Goal: Obtain resource: Obtain resource

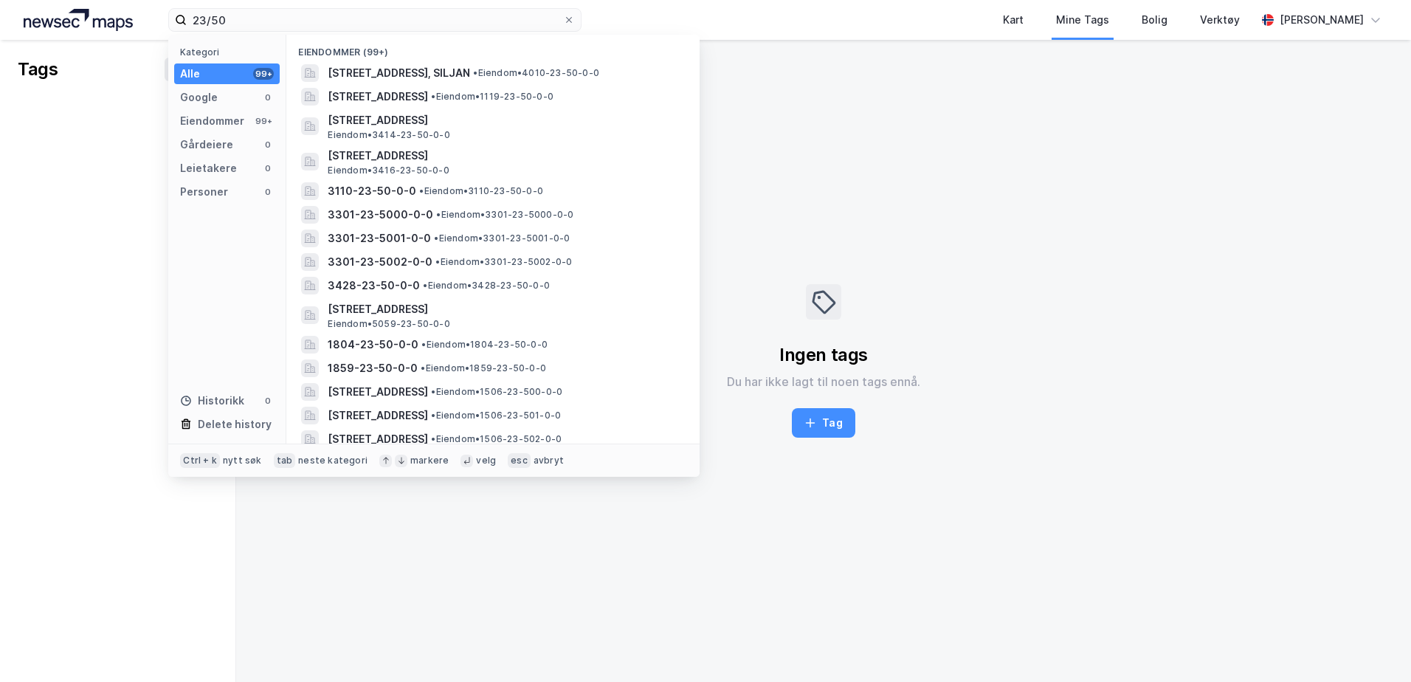
click at [470, 19] on input "23/50" at bounding box center [375, 20] width 376 height 22
type input "2"
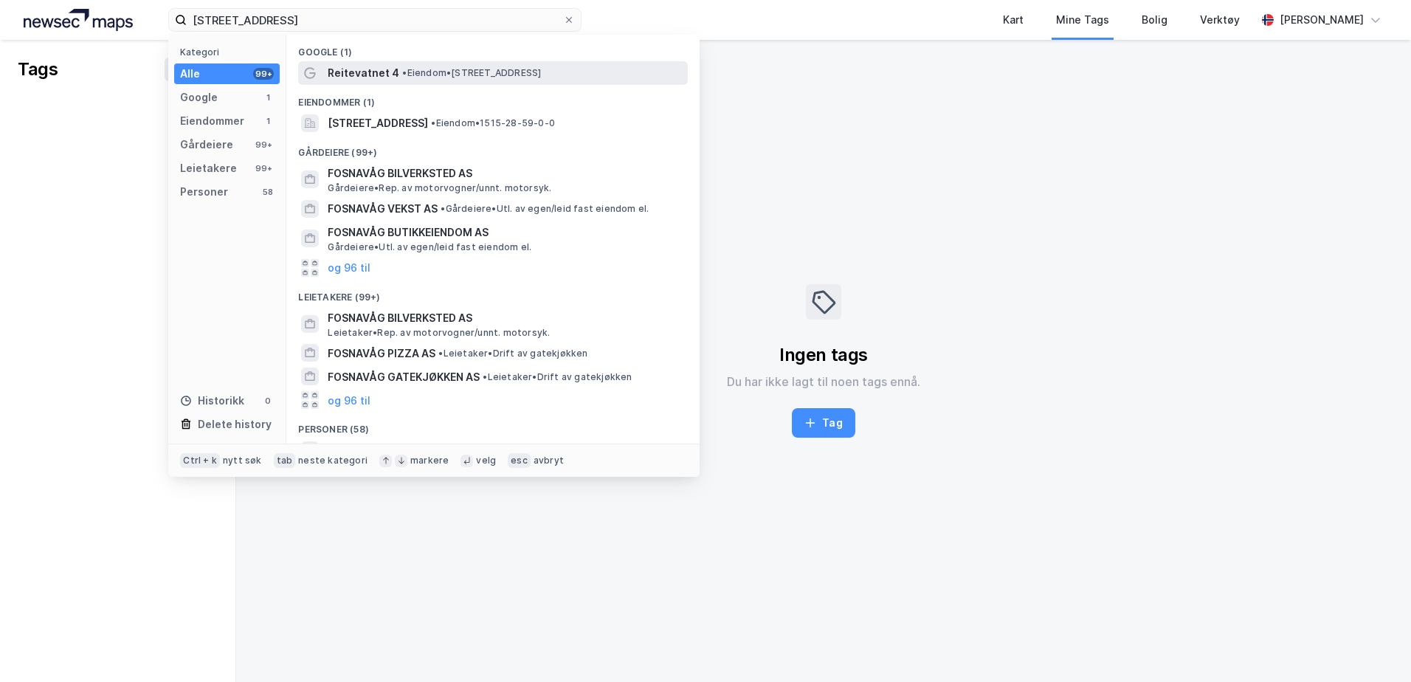
click at [372, 75] on span "Reitevatnet 4" at bounding box center [364, 73] width 72 height 18
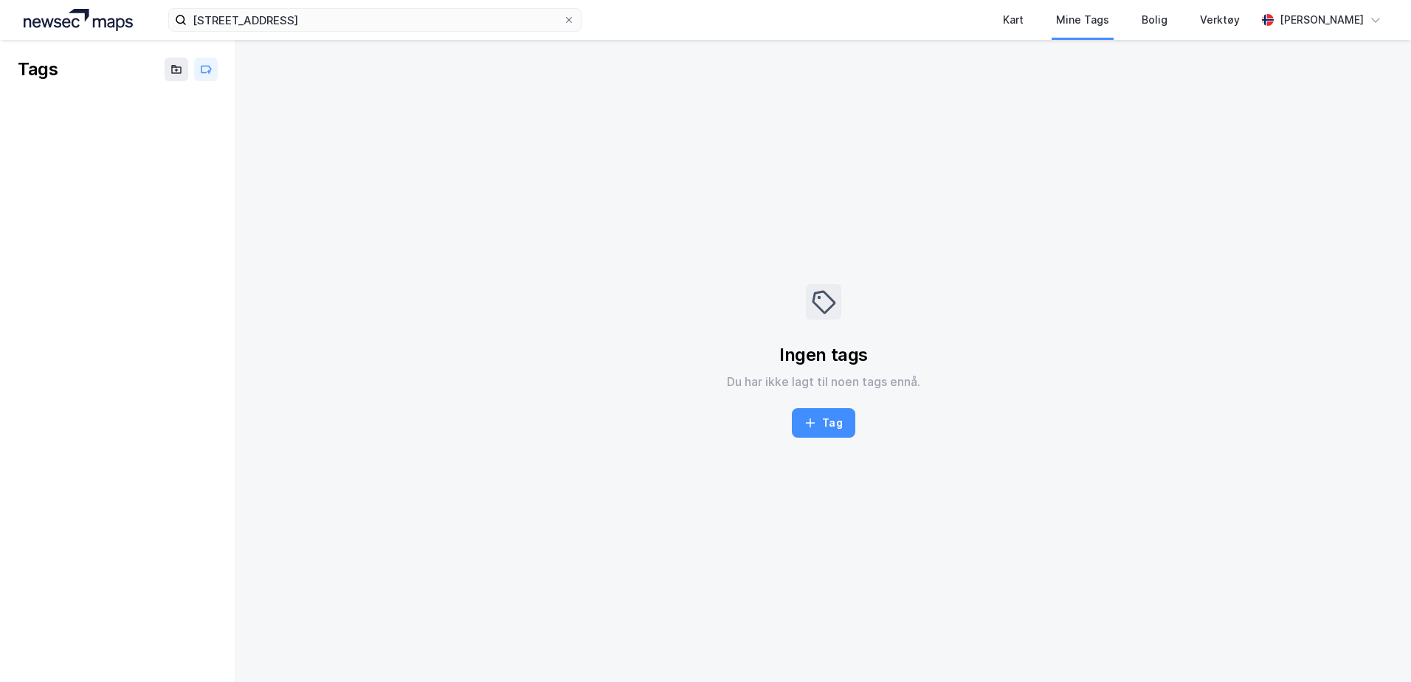
drag, startPoint x: 43, startPoint y: 22, endPoint x: 68, endPoint y: 22, distance: 25.1
click at [44, 22] on img at bounding box center [78, 20] width 109 height 22
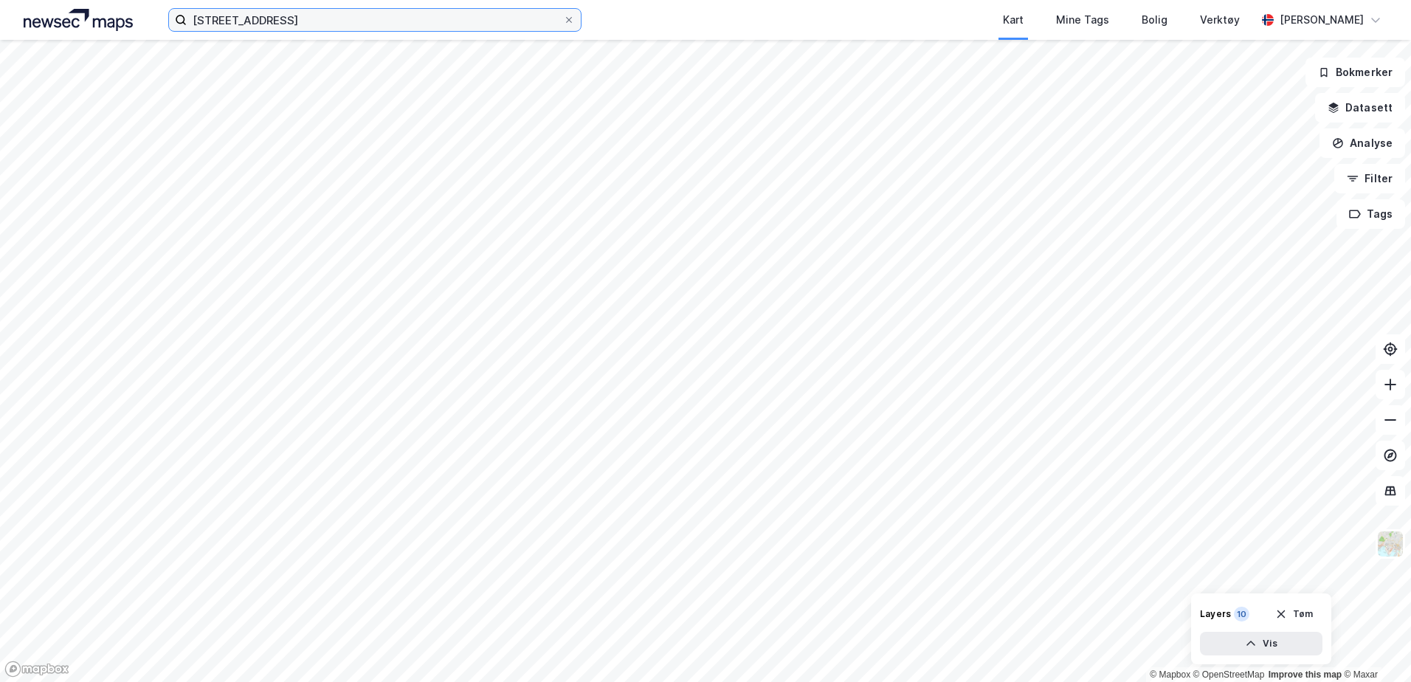
click at [360, 21] on input "[STREET_ADDRESS]" at bounding box center [375, 20] width 376 height 22
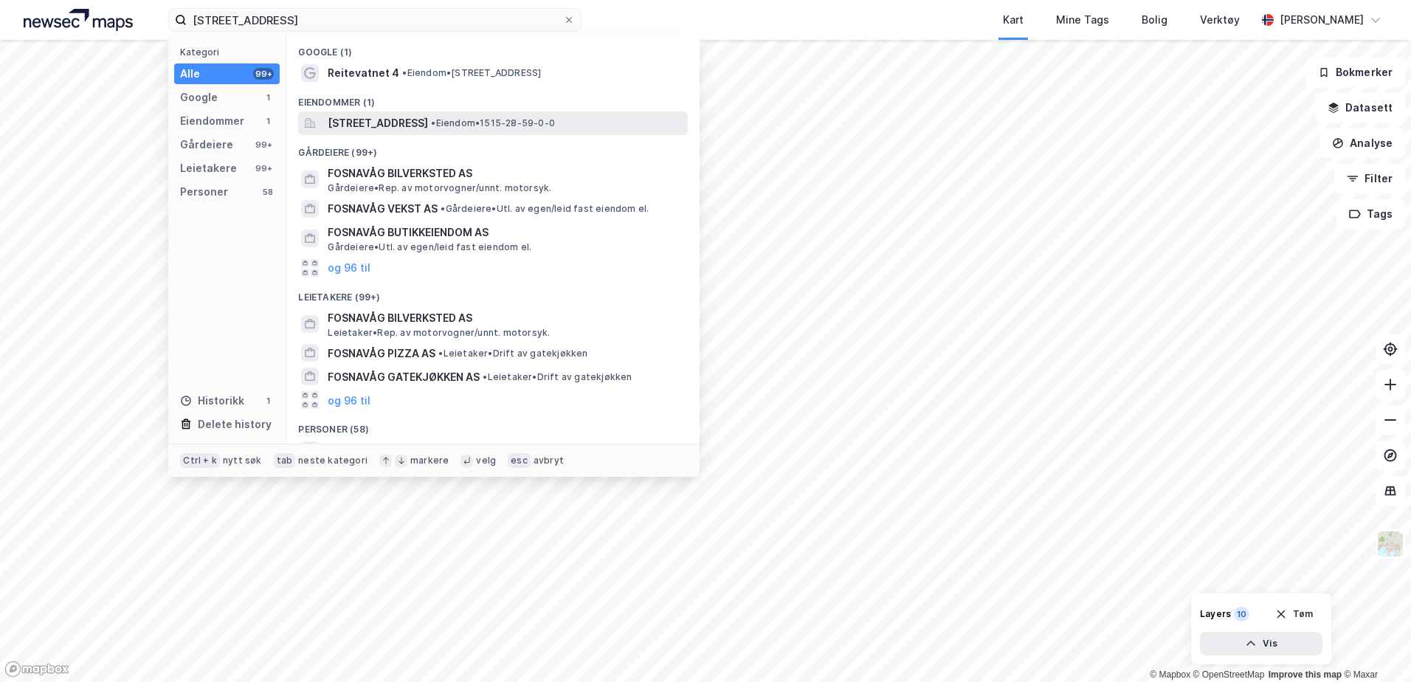
click at [354, 122] on span "[STREET_ADDRESS]" at bounding box center [378, 123] width 100 height 18
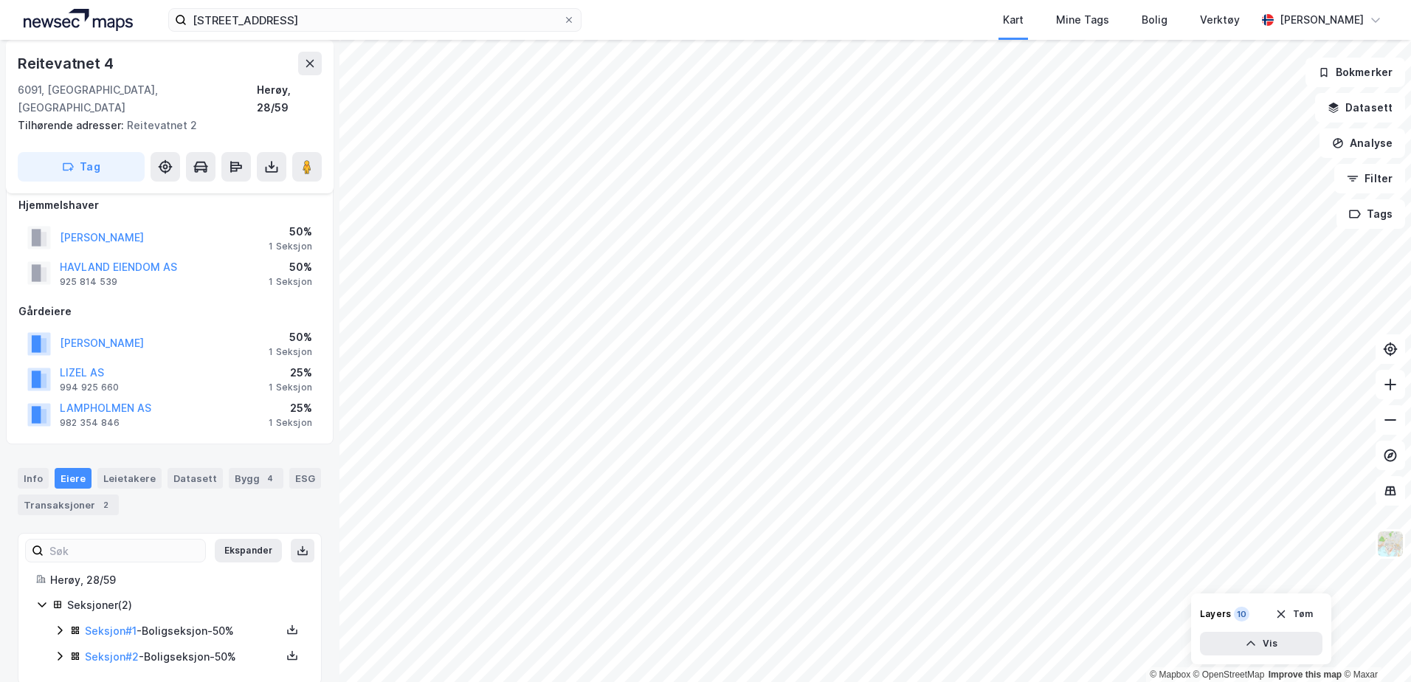
scroll to position [18, 0]
click at [72, 593] on div "Seksjoner ( 2 )" at bounding box center [185, 602] width 236 height 18
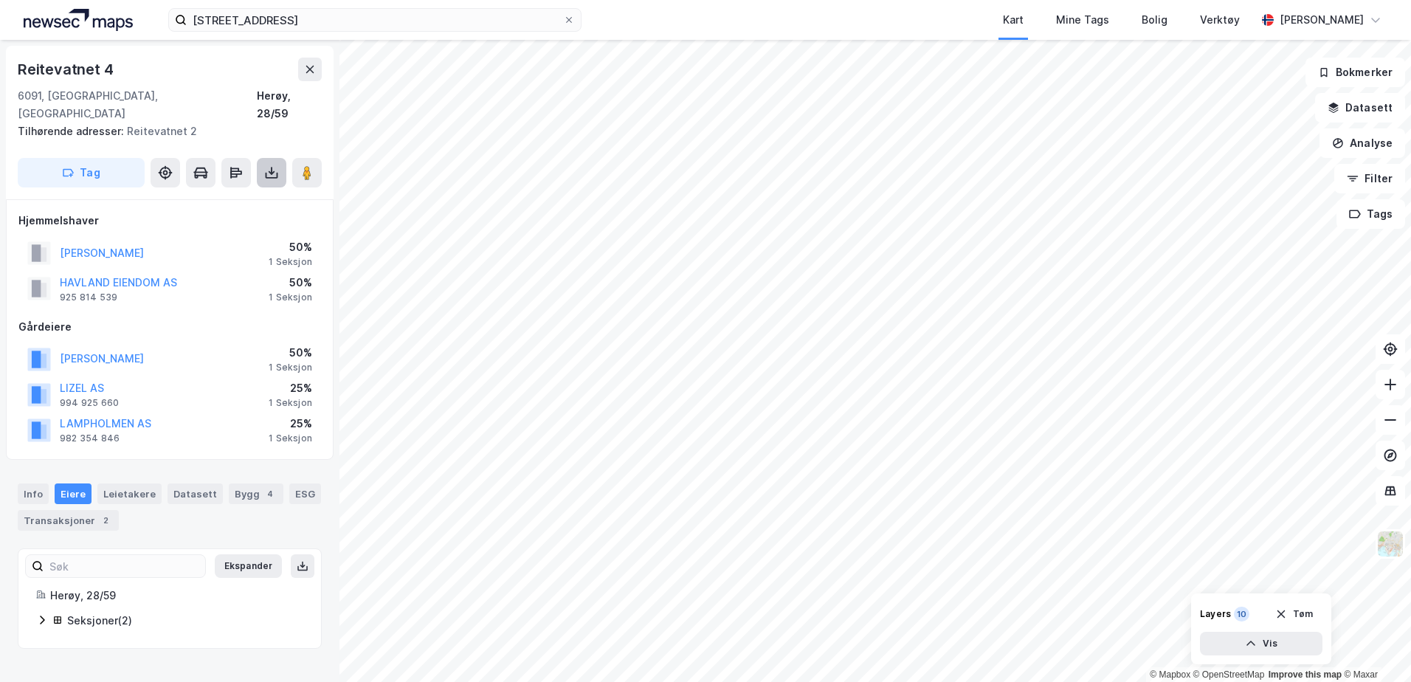
click at [258, 158] on button at bounding box center [272, 173] width 30 height 30
click at [223, 196] on div "Last ned grunnbok" at bounding box center [199, 202] width 86 height 12
click at [43, 25] on img at bounding box center [78, 20] width 109 height 22
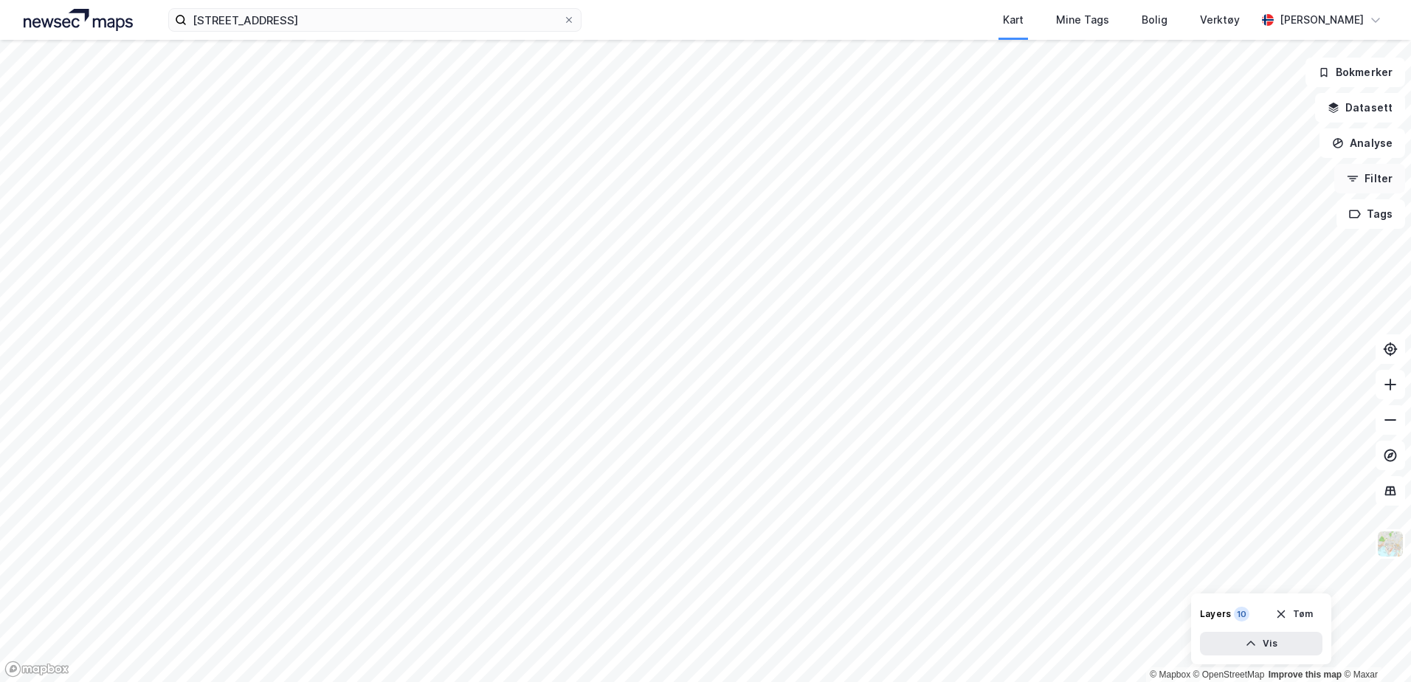
click at [1369, 177] on button "Filter" at bounding box center [1369, 179] width 71 height 30
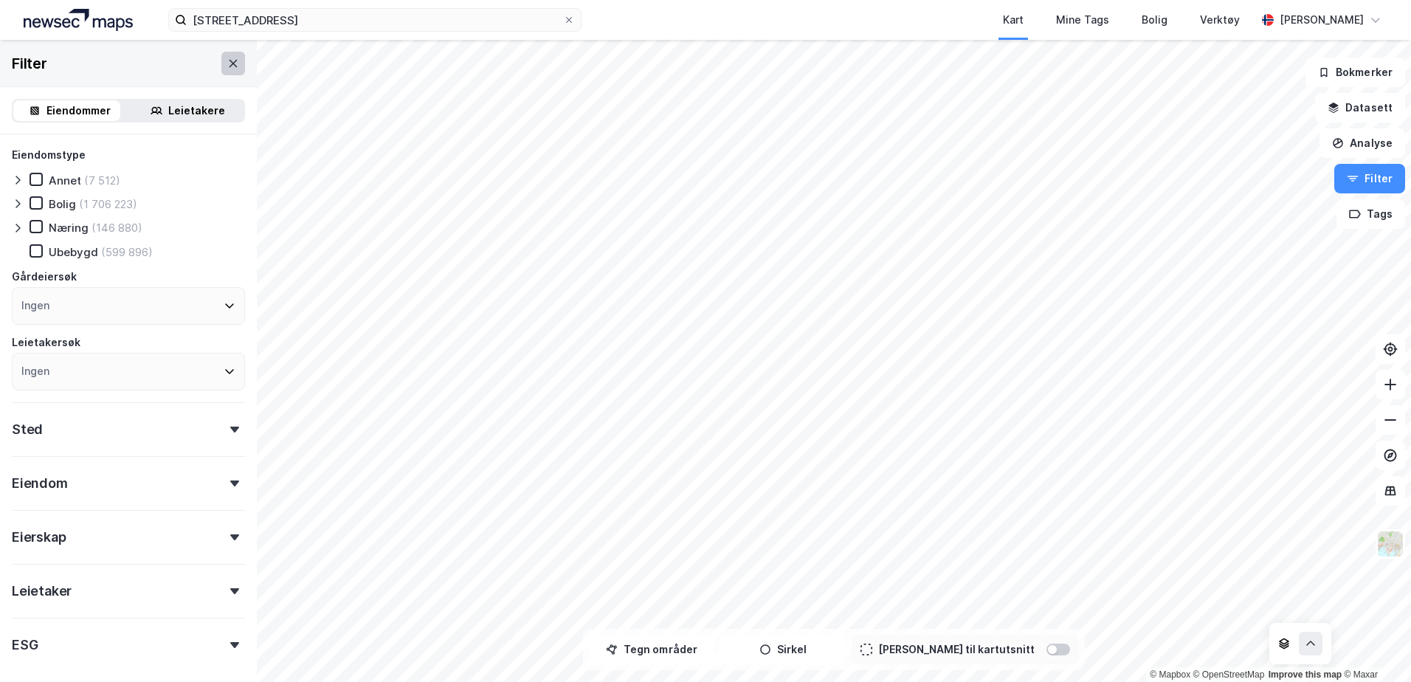
click at [227, 61] on icon at bounding box center [233, 64] width 12 height 12
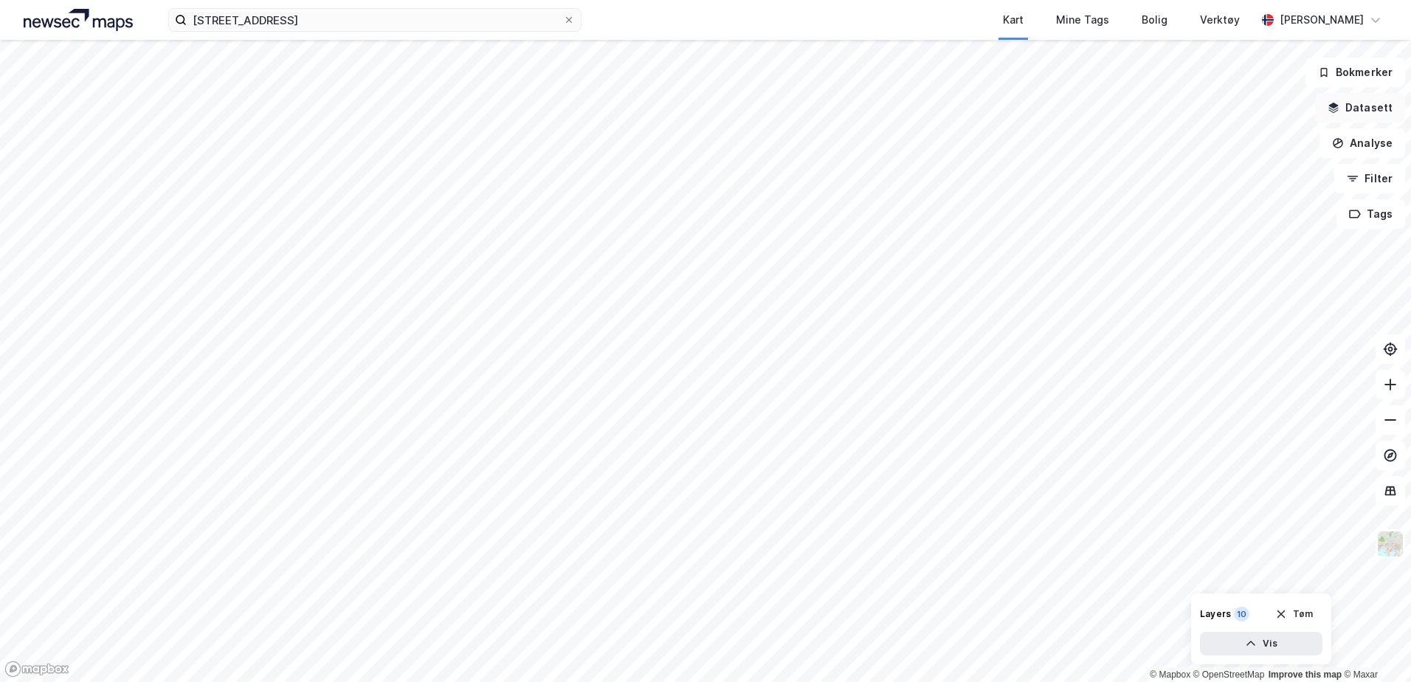
click at [1348, 100] on button "Datasett" at bounding box center [1360, 108] width 90 height 30
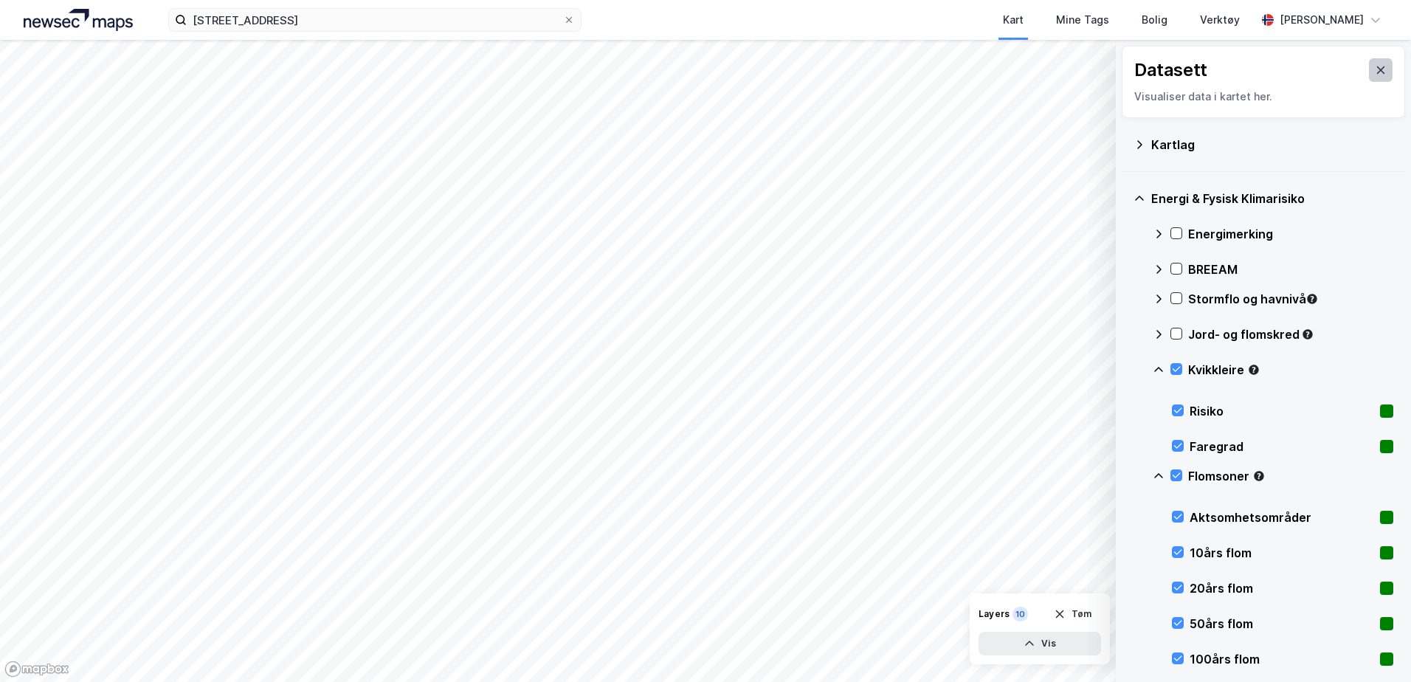
click at [1371, 63] on button at bounding box center [1381, 70] width 24 height 24
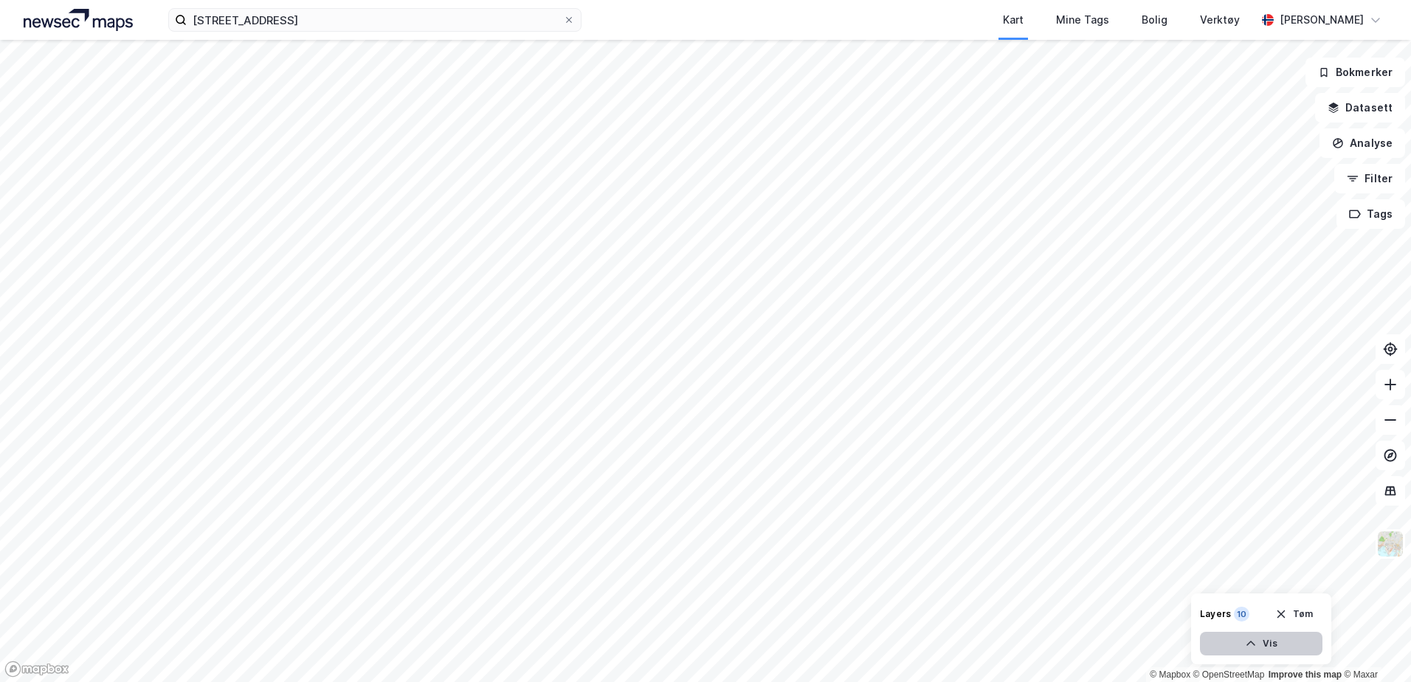
click at [1264, 648] on button "Vis" at bounding box center [1261, 644] width 123 height 24
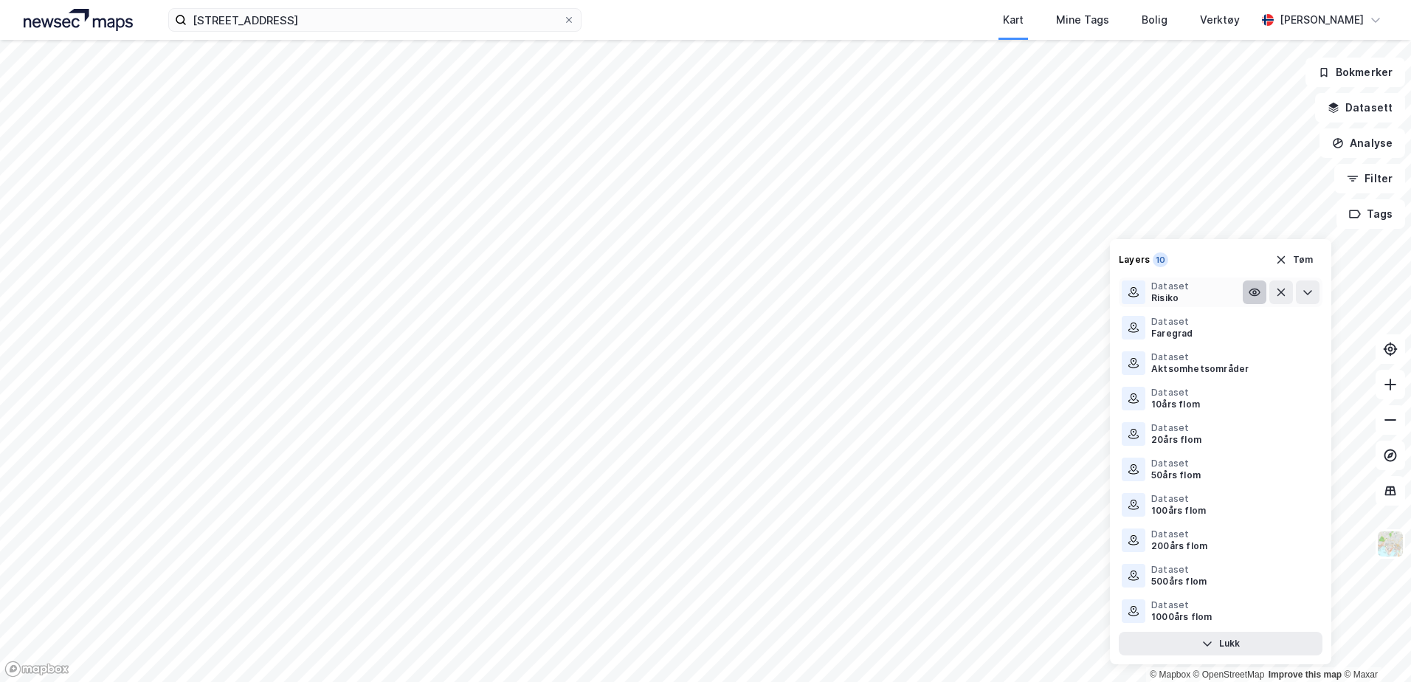
click at [1259, 288] on icon at bounding box center [1255, 292] width 12 height 12
click at [1258, 290] on icon at bounding box center [1255, 292] width 12 height 12
click at [1311, 293] on icon at bounding box center [1308, 292] width 12 height 12
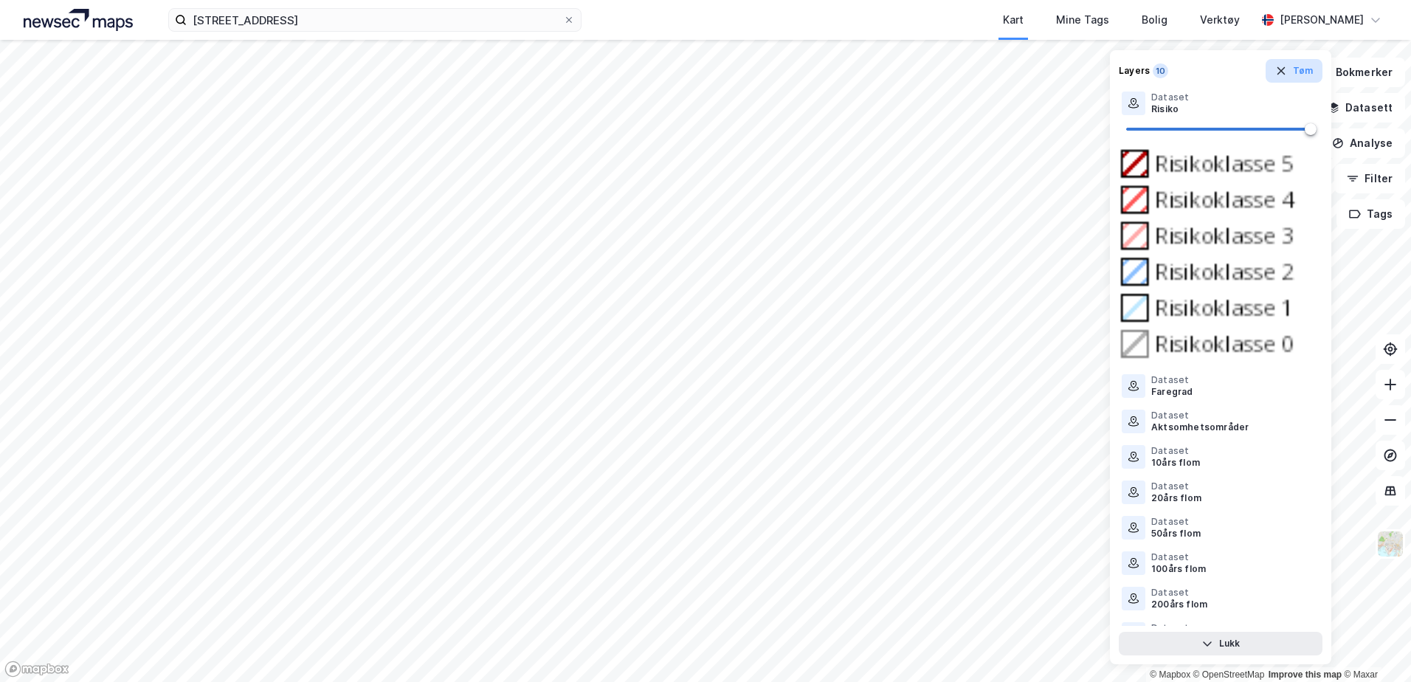
click at [1278, 69] on icon "button" at bounding box center [1281, 71] width 12 height 12
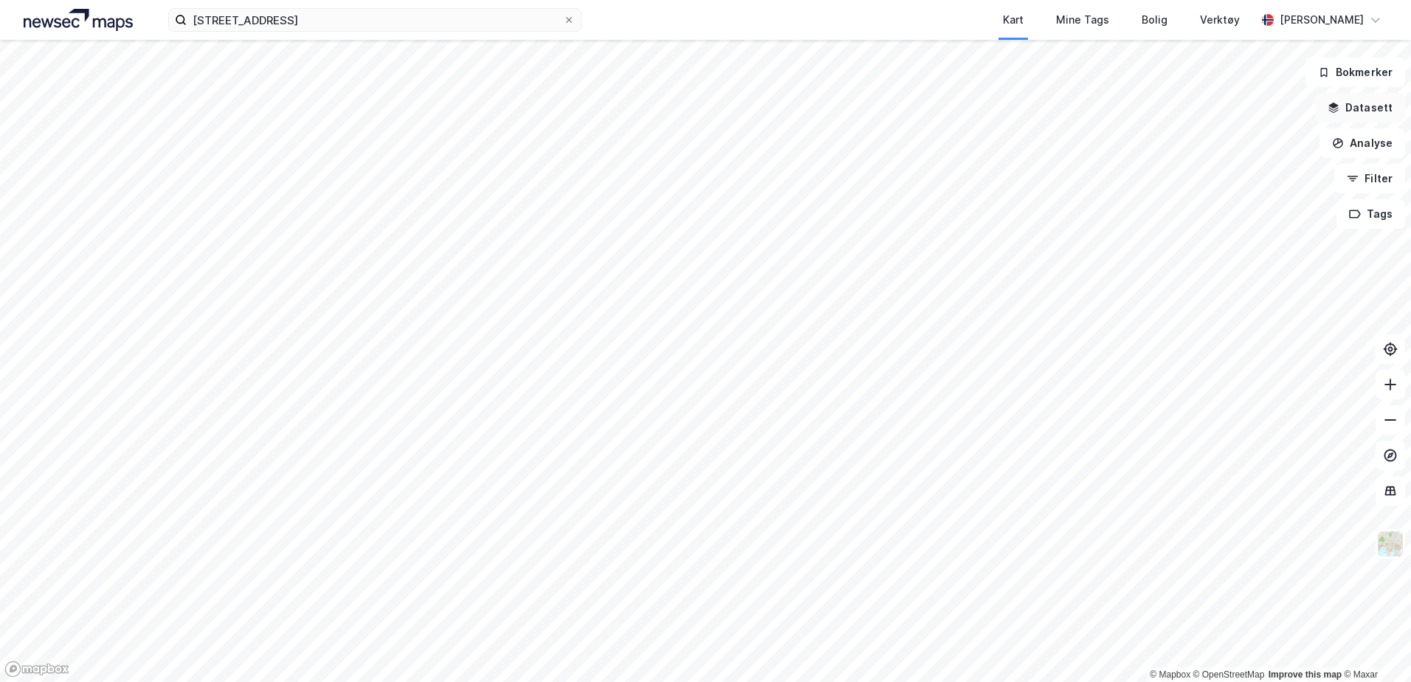
click at [1334, 103] on icon "button" at bounding box center [1334, 108] width 12 height 12
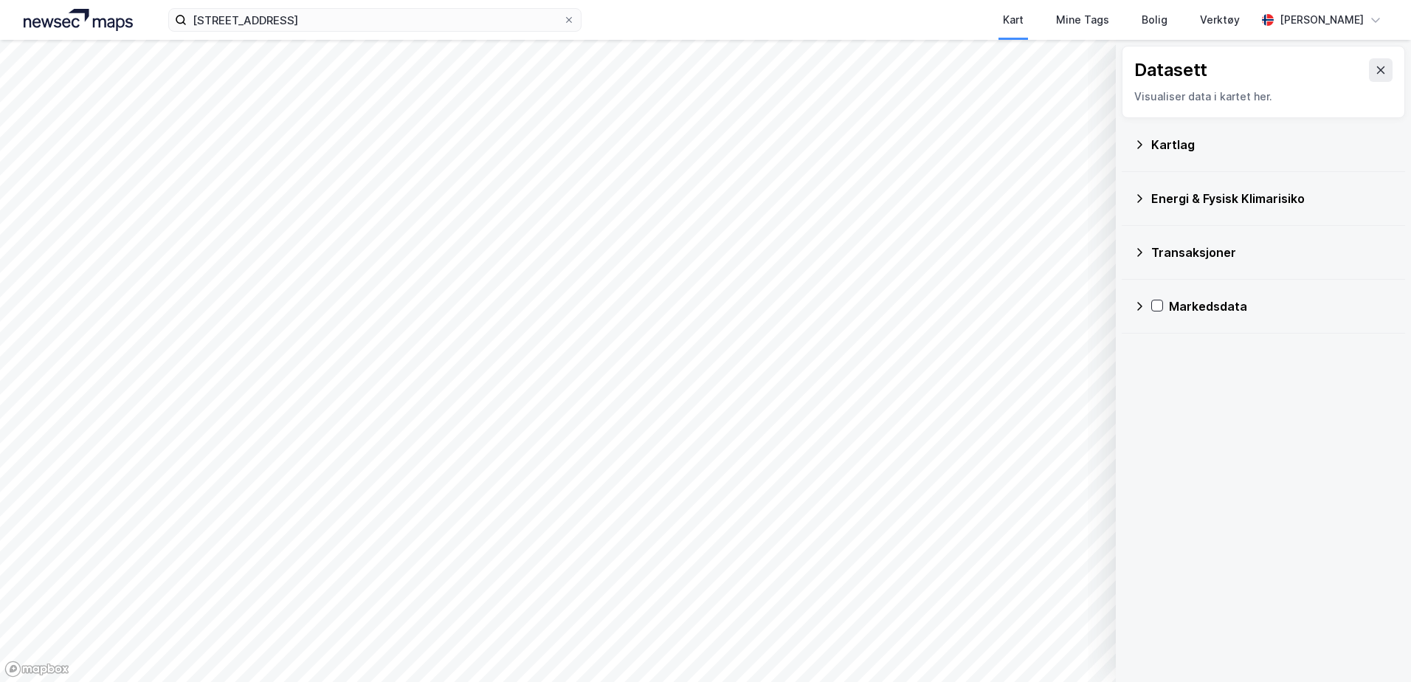
click at [1138, 142] on icon at bounding box center [1140, 145] width 12 height 12
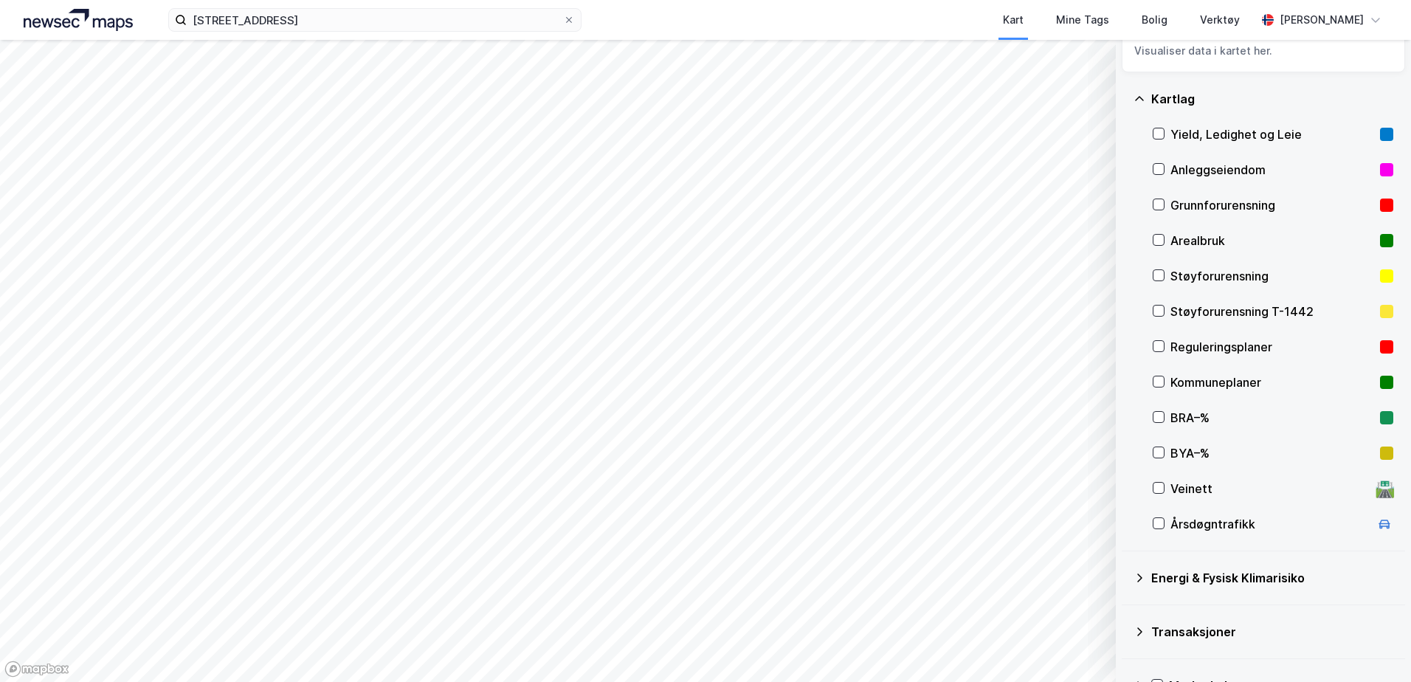
scroll to position [83, 0]
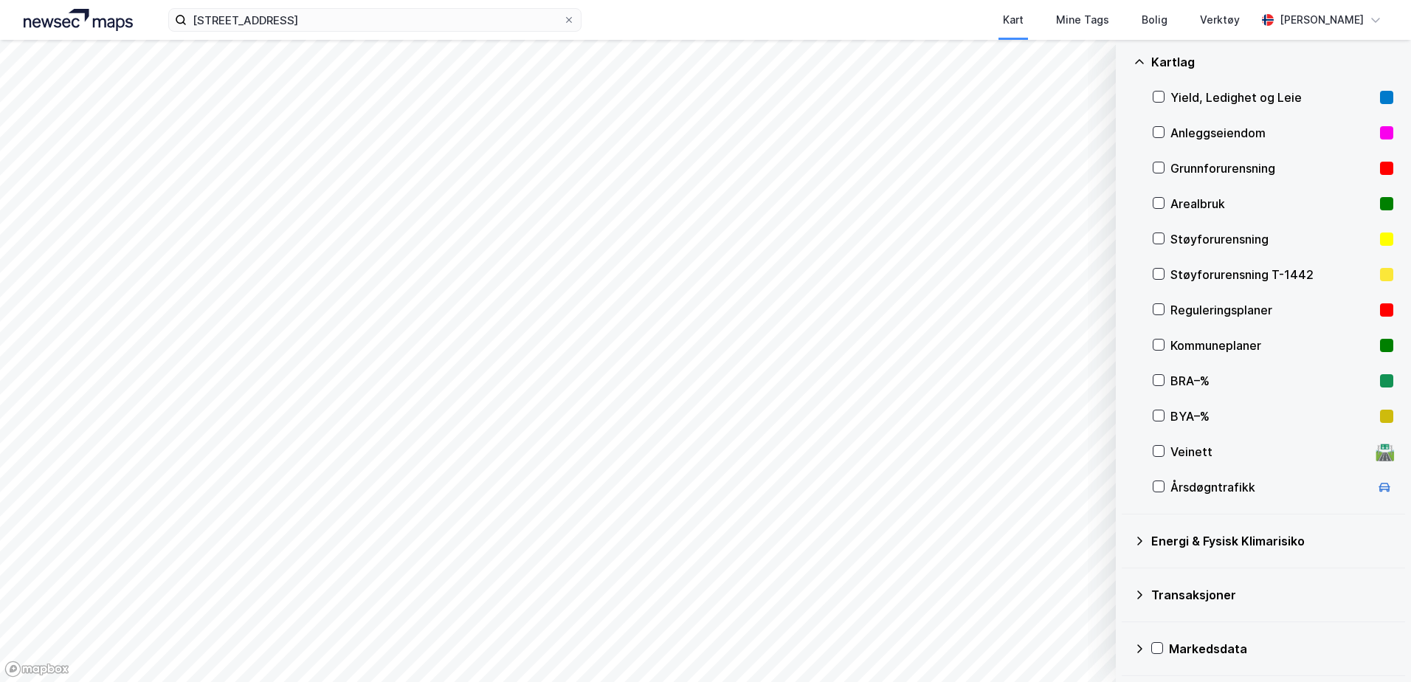
click at [1140, 535] on icon at bounding box center [1140, 541] width 12 height 12
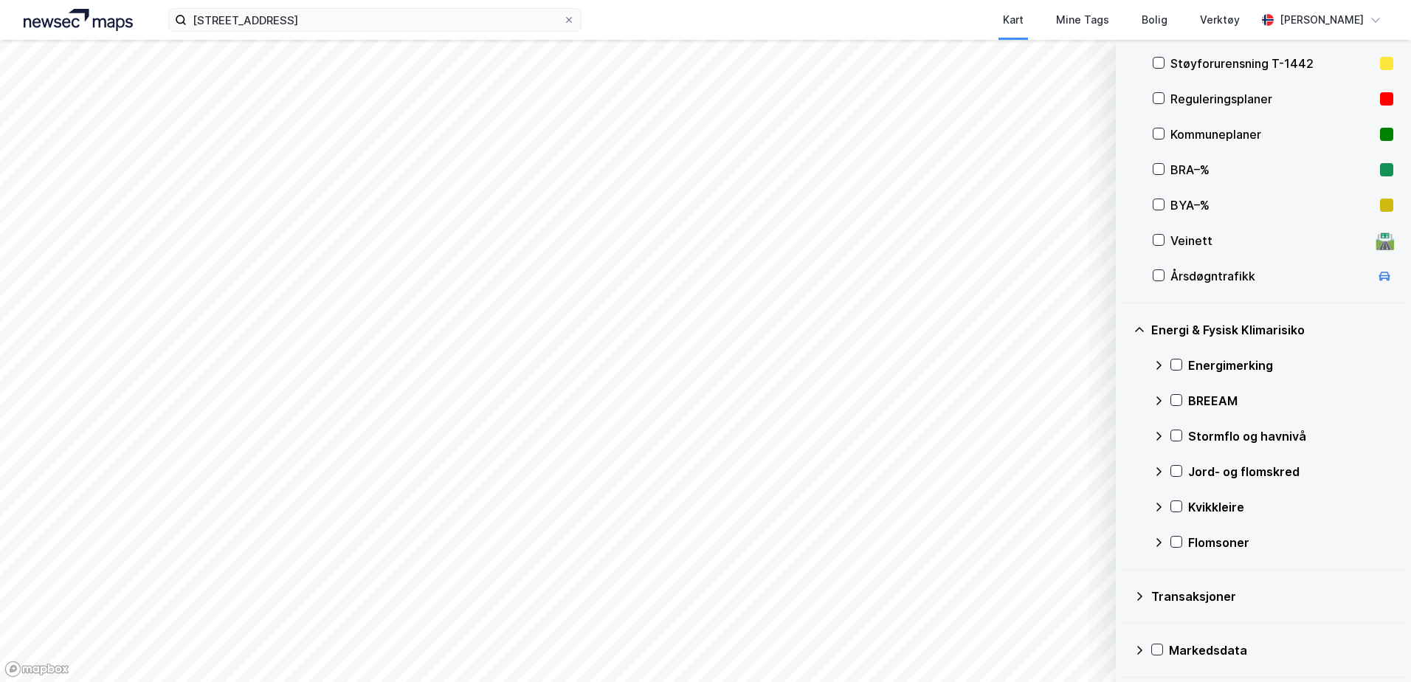
scroll to position [295, 0]
click at [1173, 503] on icon at bounding box center [1176, 499] width 10 height 10
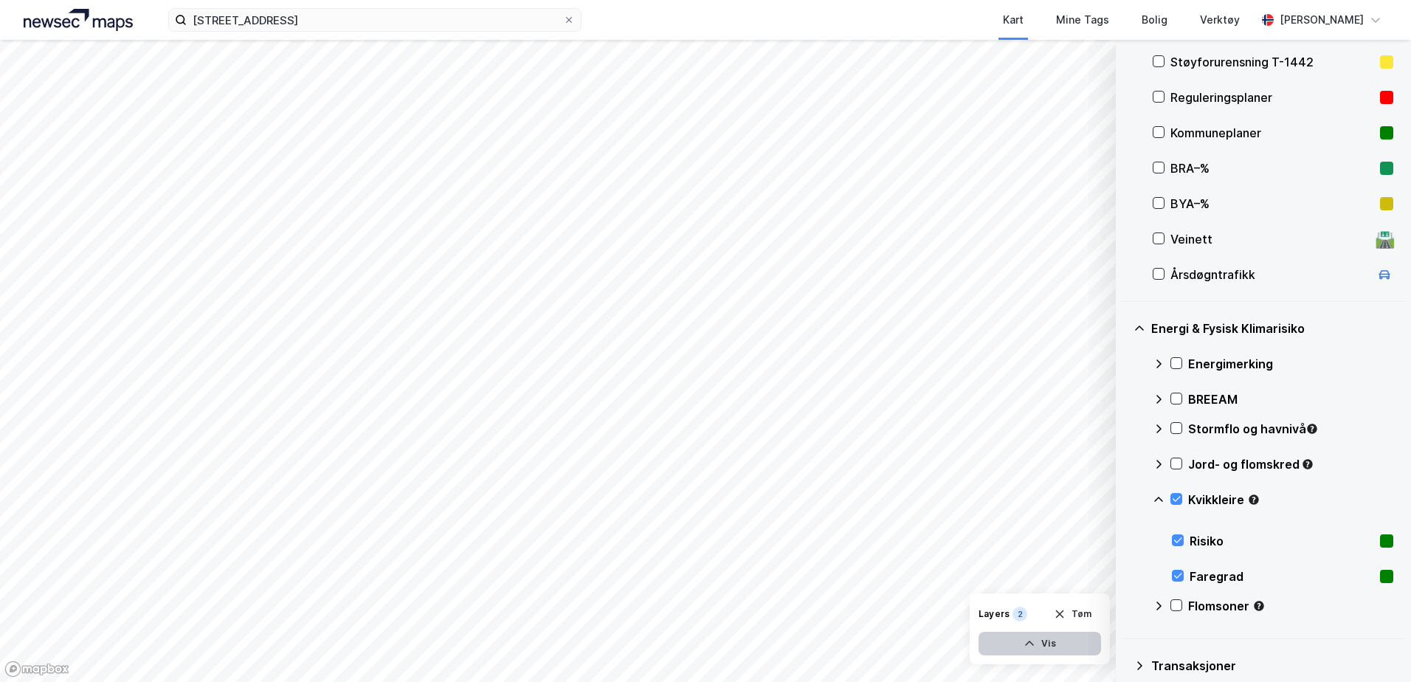
click at [1033, 641] on icon "button" at bounding box center [1030, 644] width 12 height 12
click at [1081, 610] on icon at bounding box center [1086, 611] width 12 height 12
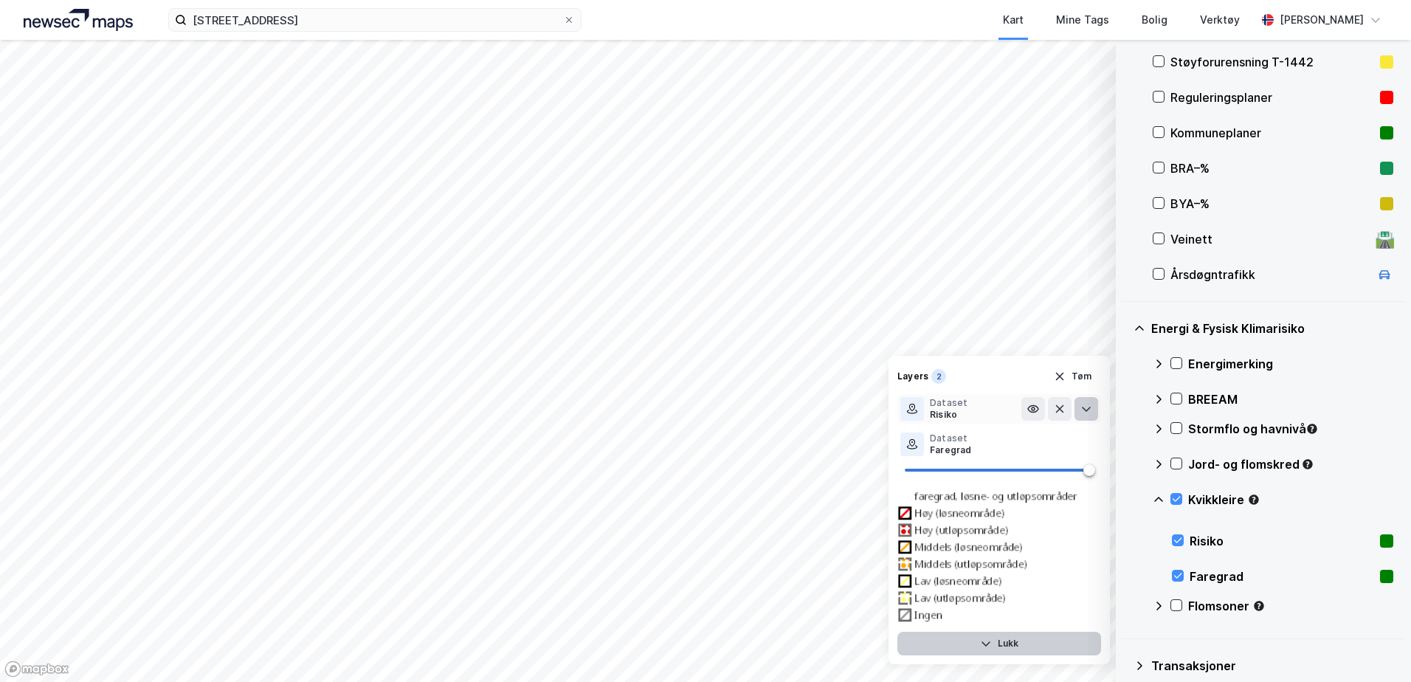
click at [1083, 410] on icon at bounding box center [1086, 409] width 12 height 12
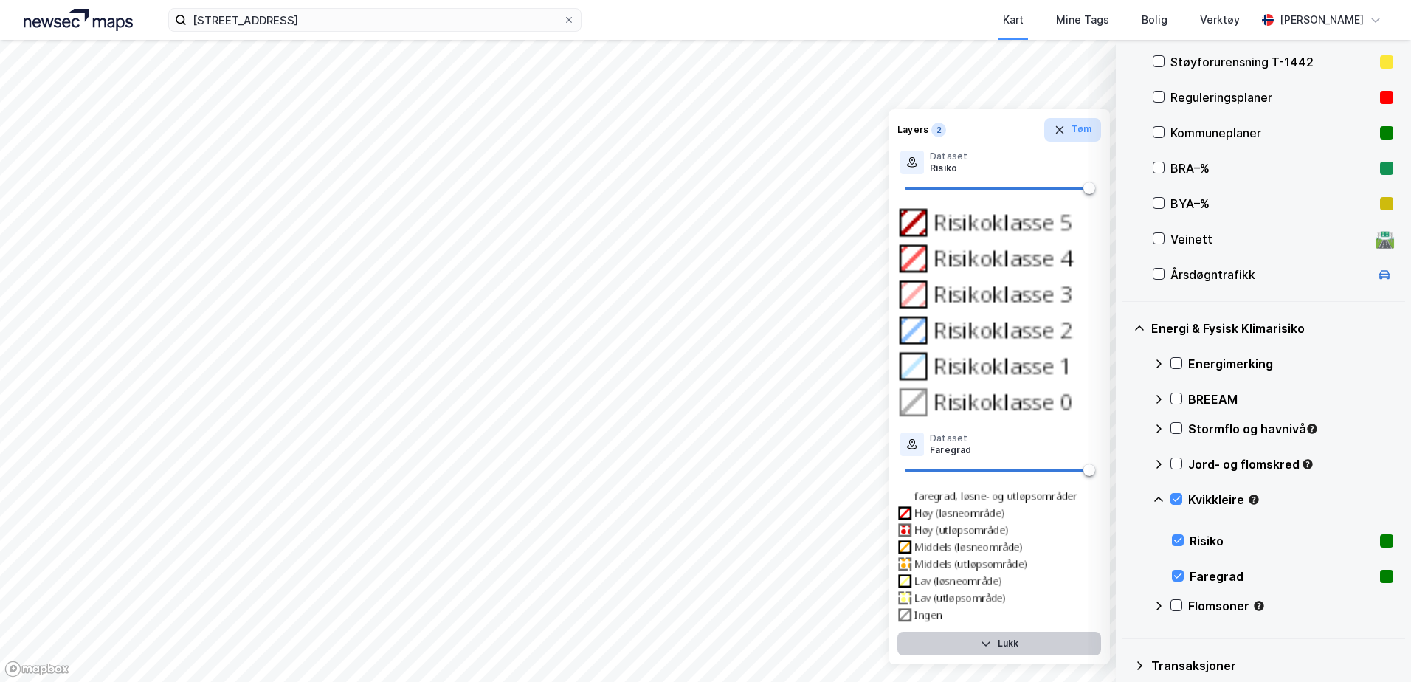
click at [1057, 120] on button "Tøm" at bounding box center [1072, 130] width 57 height 24
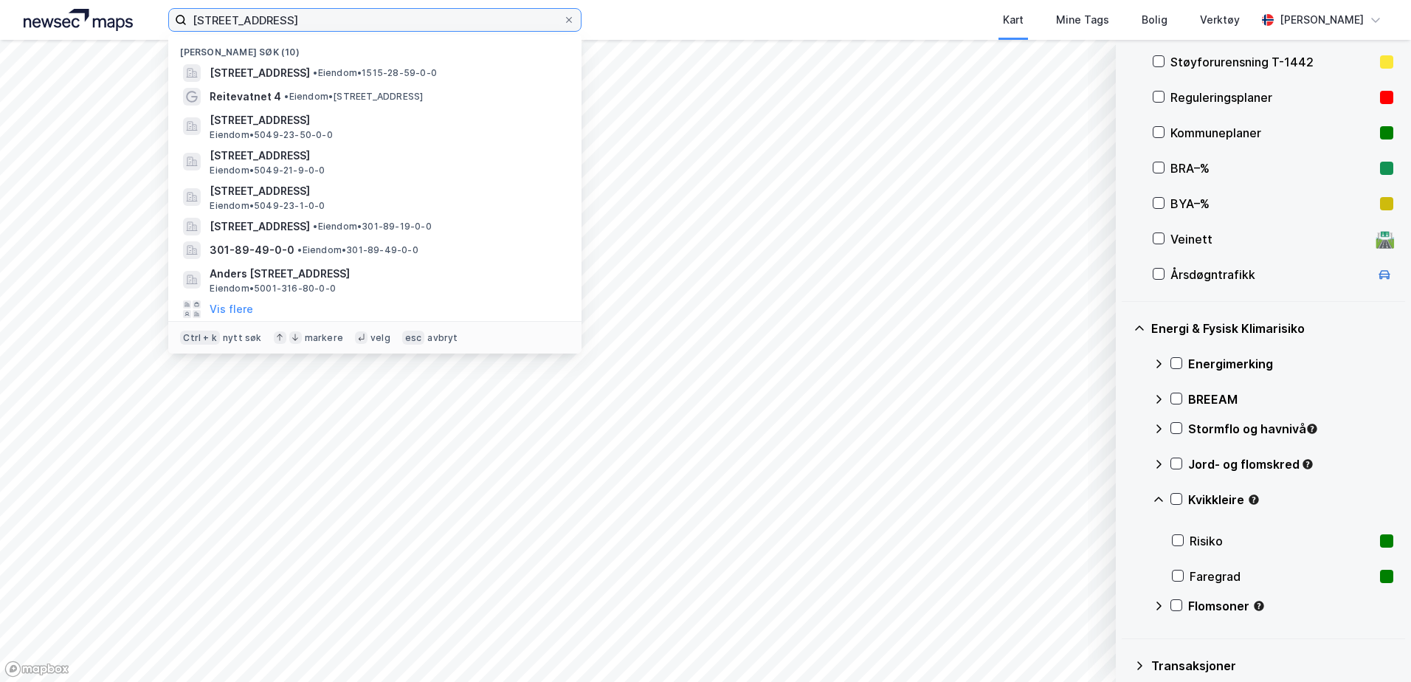
drag, startPoint x: 370, startPoint y: 22, endPoint x: 190, endPoint y: 49, distance: 182.0
click at [190, 32] on div "[STREET_ADDRESS] Nylige søk (10) [STREET_ADDRESS] • Eiendom • 1515-28-59-0-0 Re…" at bounding box center [374, 20] width 413 height 24
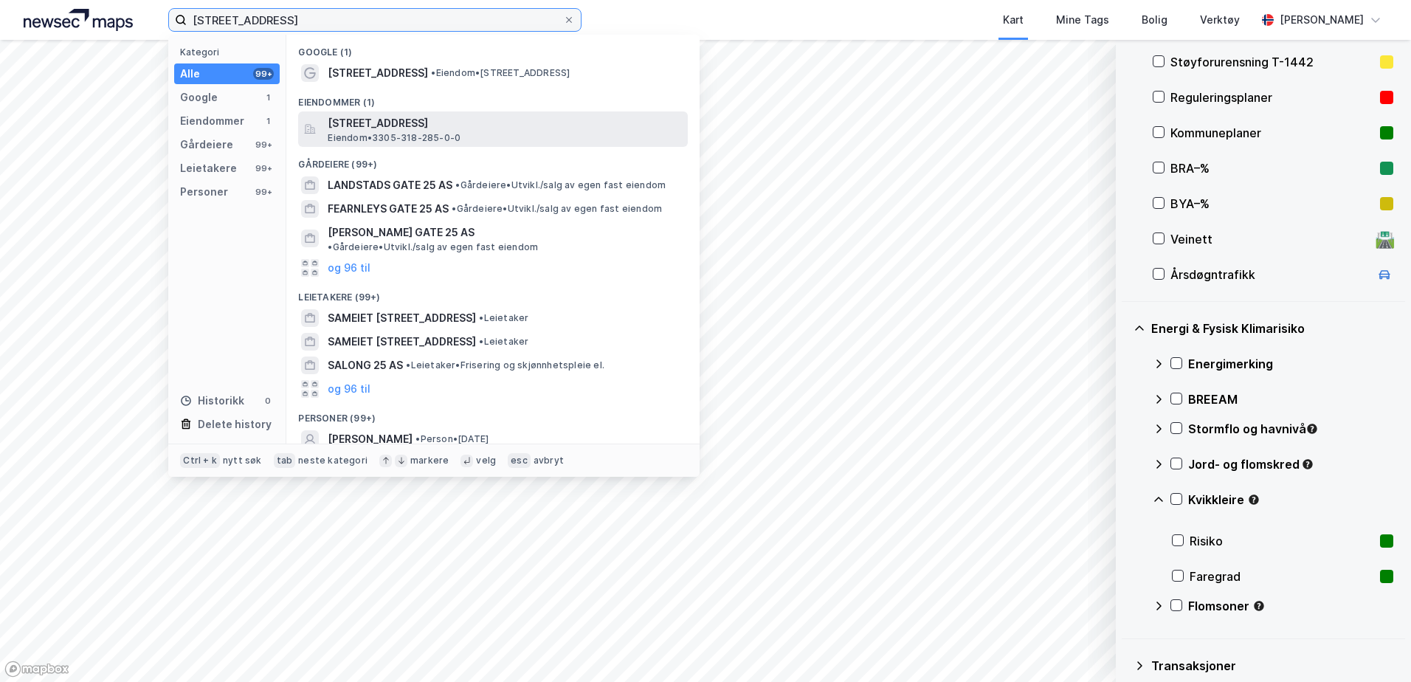
type input "[STREET_ADDRESS]"
click at [386, 137] on span "Eiendom • 3305-318-285-0-0" at bounding box center [394, 138] width 133 height 12
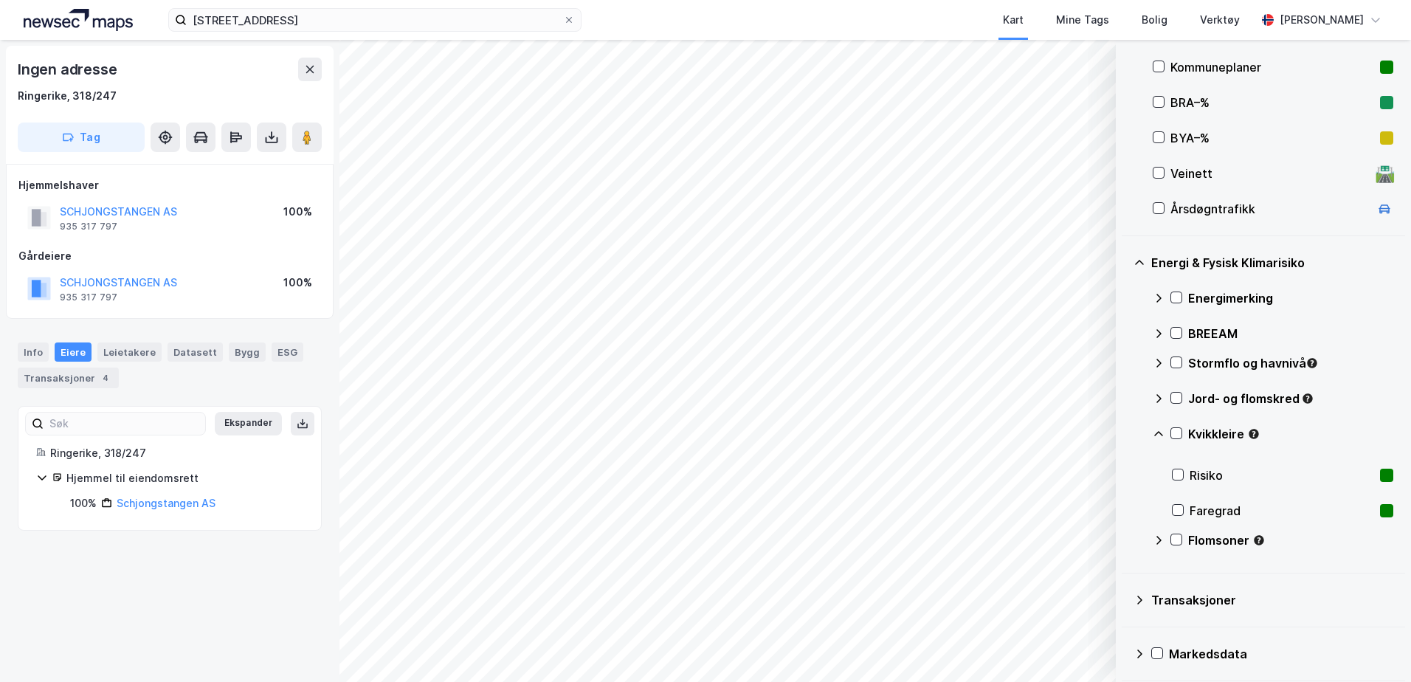
scroll to position [366, 0]
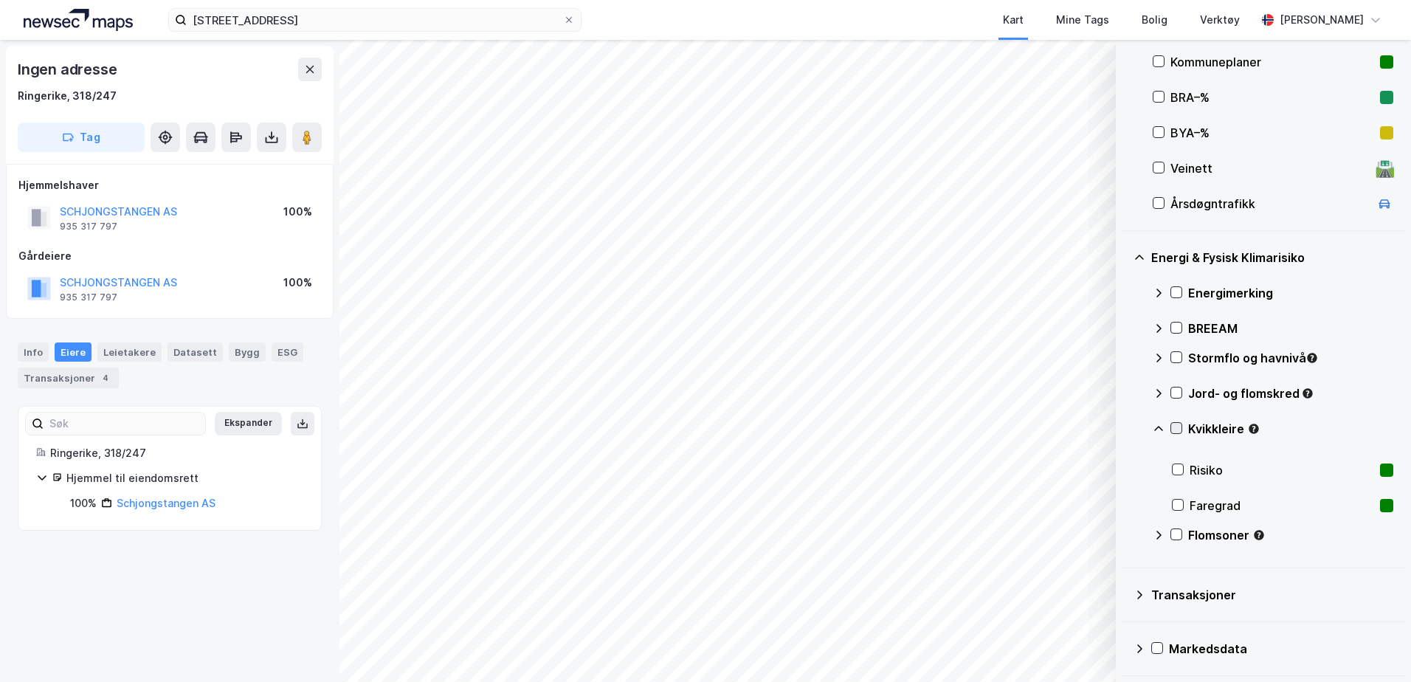
click at [1179, 423] on icon at bounding box center [1176, 428] width 10 height 10
click at [1175, 389] on icon at bounding box center [1176, 392] width 10 height 10
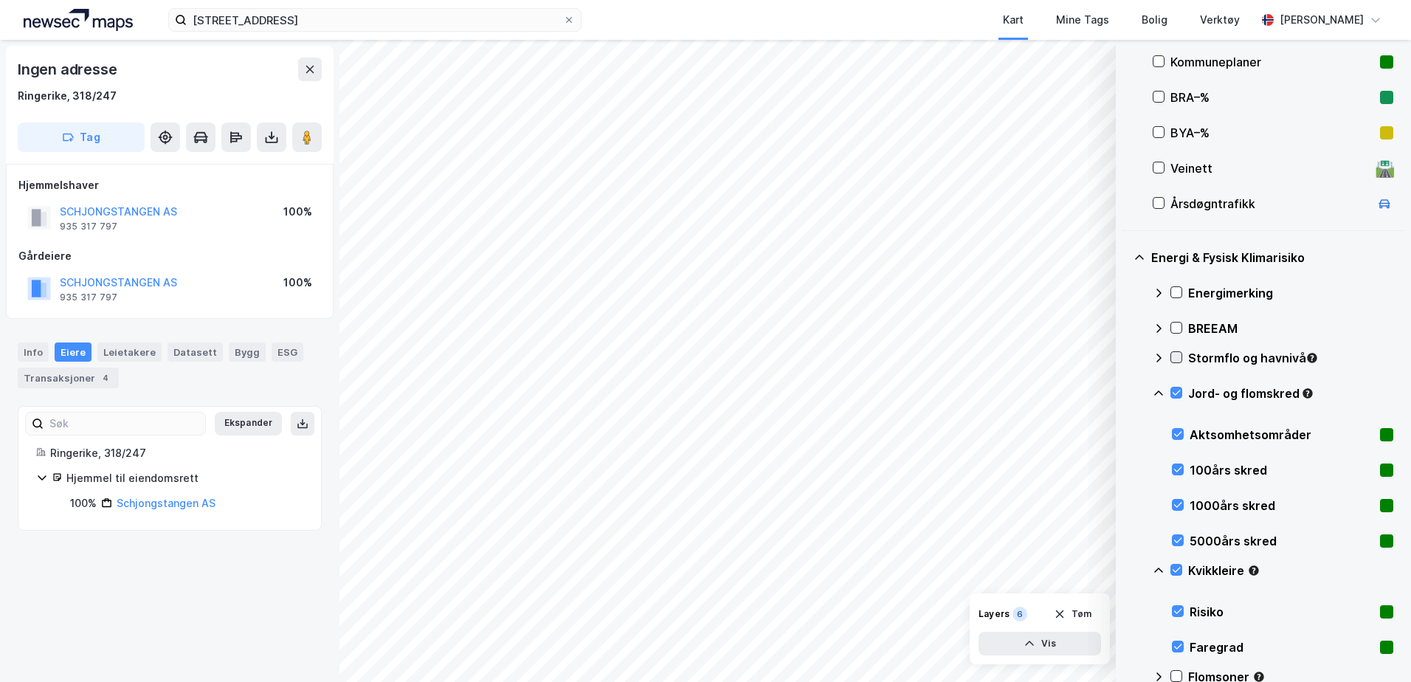
click at [1179, 353] on icon at bounding box center [1176, 357] width 10 height 10
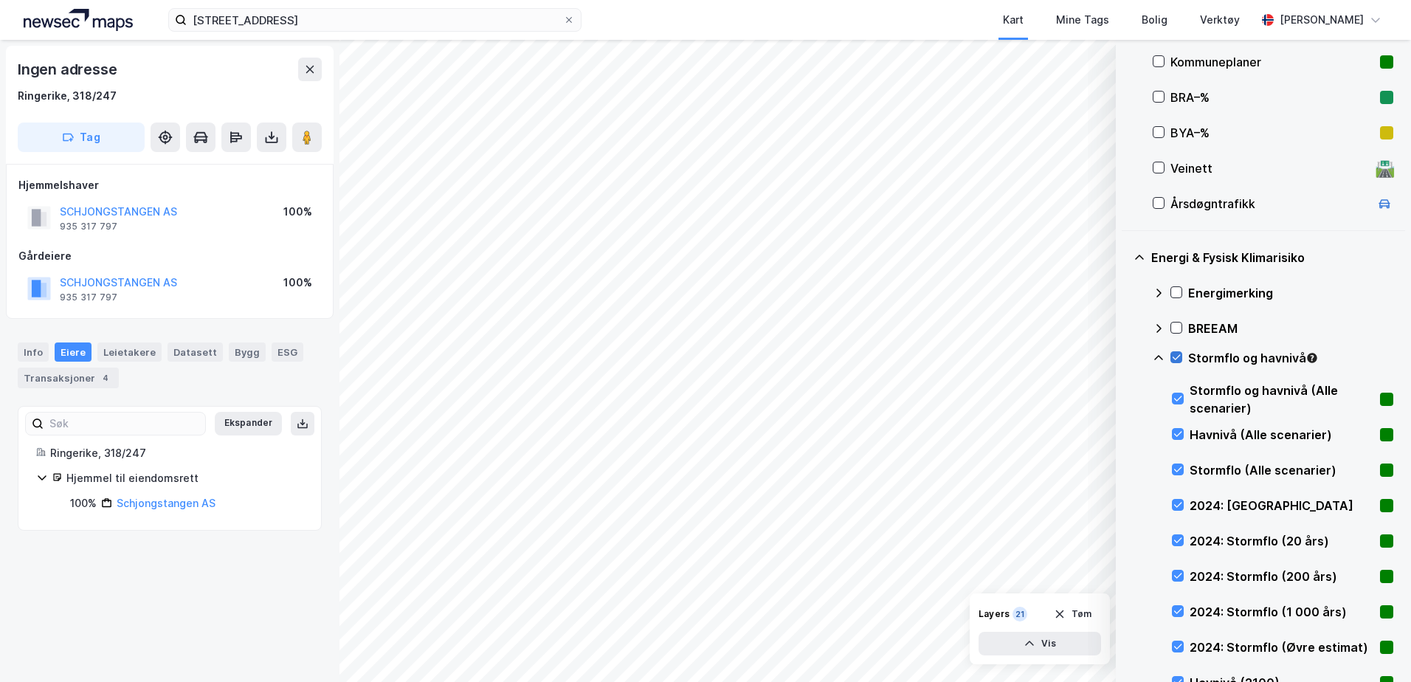
click at [1177, 354] on icon at bounding box center [1176, 357] width 10 height 10
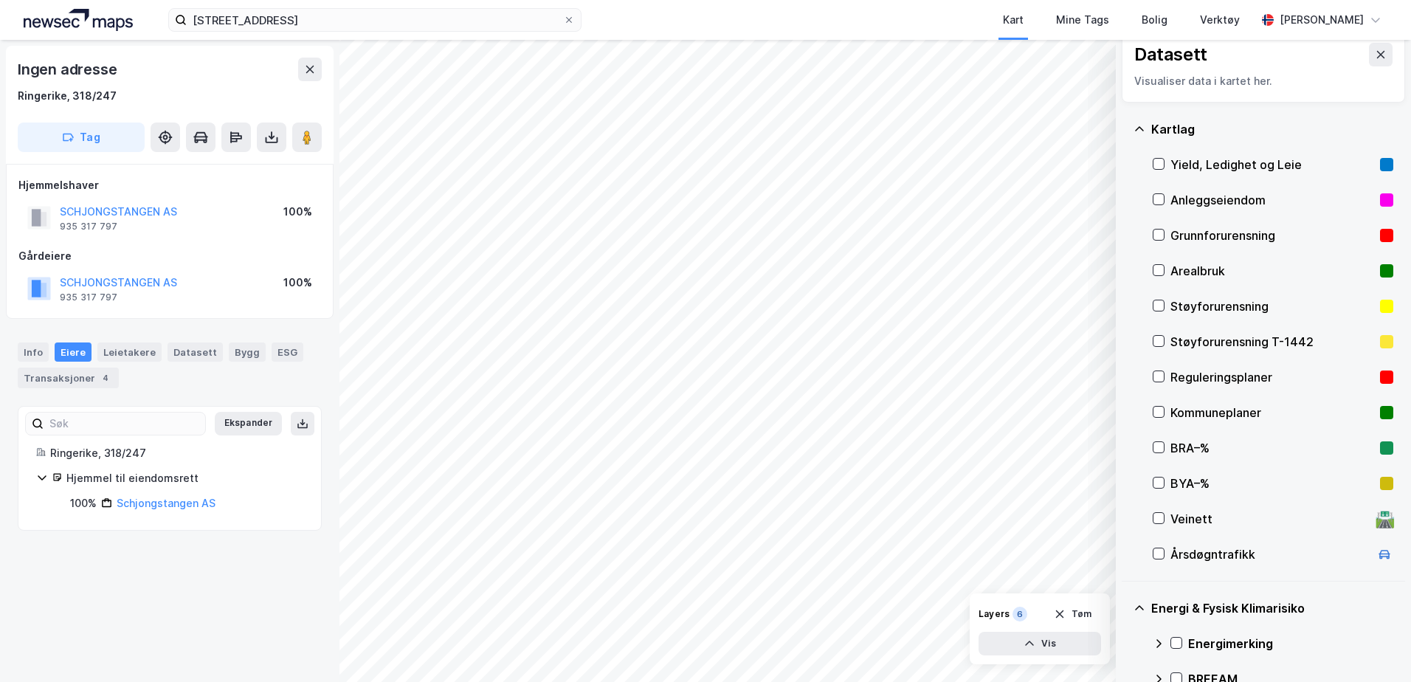
scroll to position [0, 0]
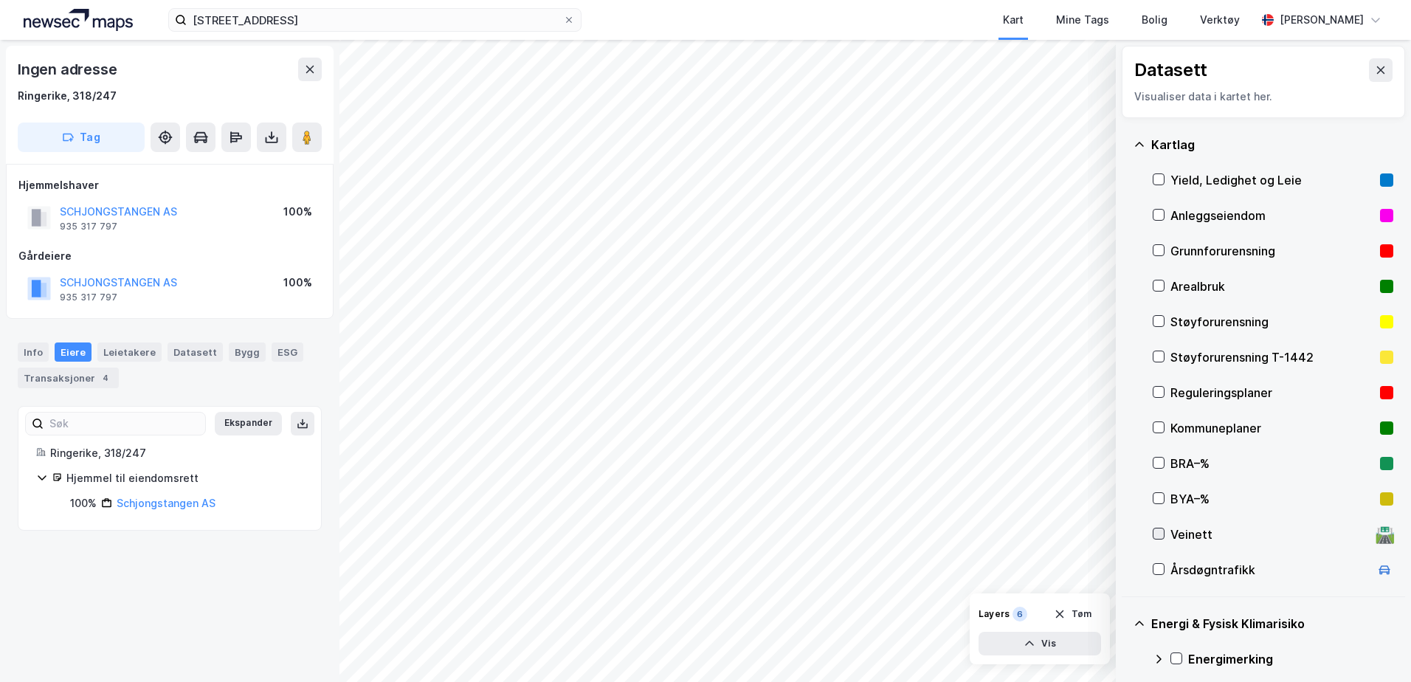
click at [1157, 528] on icon at bounding box center [1159, 533] width 10 height 10
click at [1165, 424] on div "Kommuneplaner" at bounding box center [1273, 427] width 241 height 35
click at [1161, 387] on icon at bounding box center [1159, 392] width 10 height 10
click at [1158, 287] on icon at bounding box center [1159, 285] width 10 height 10
drag, startPoint x: 1157, startPoint y: 492, endPoint x: 1159, endPoint y: 481, distance: 11.3
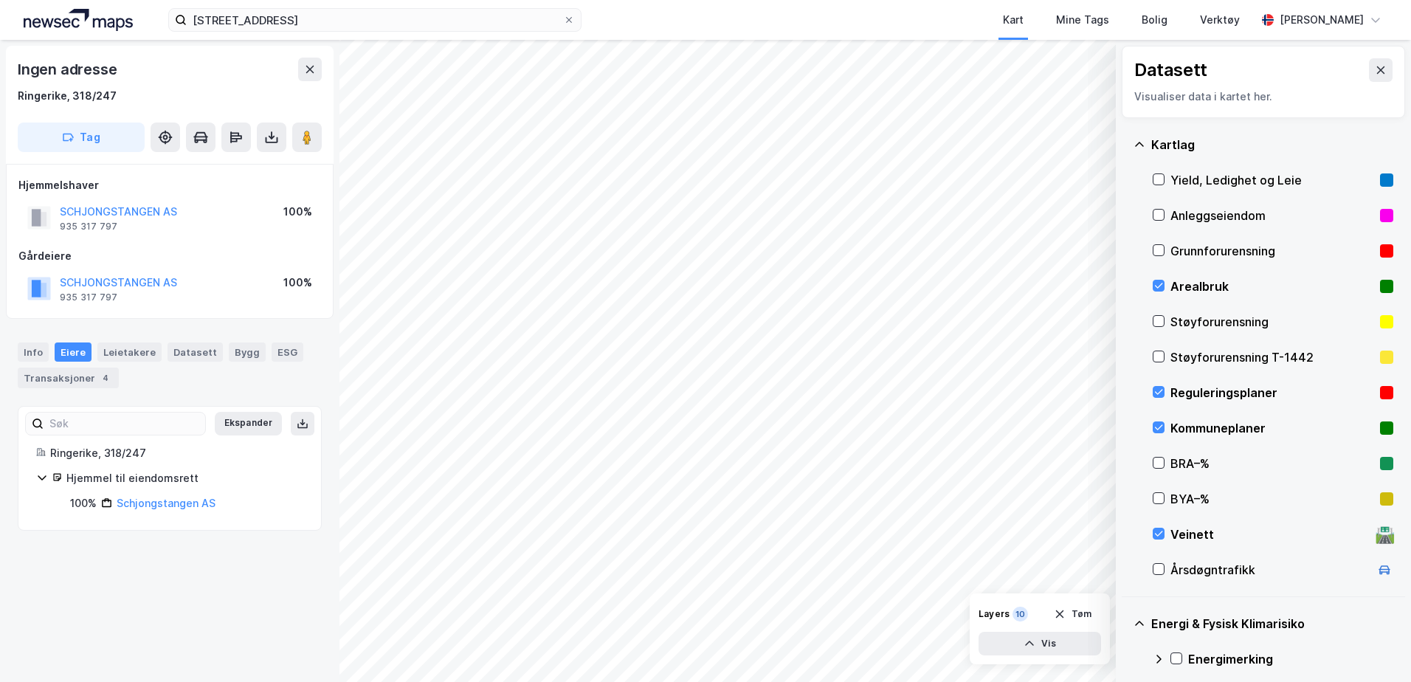
click at [1156, 492] on div at bounding box center [1159, 498] width 12 height 12
click at [1158, 457] on div at bounding box center [1159, 463] width 12 height 12
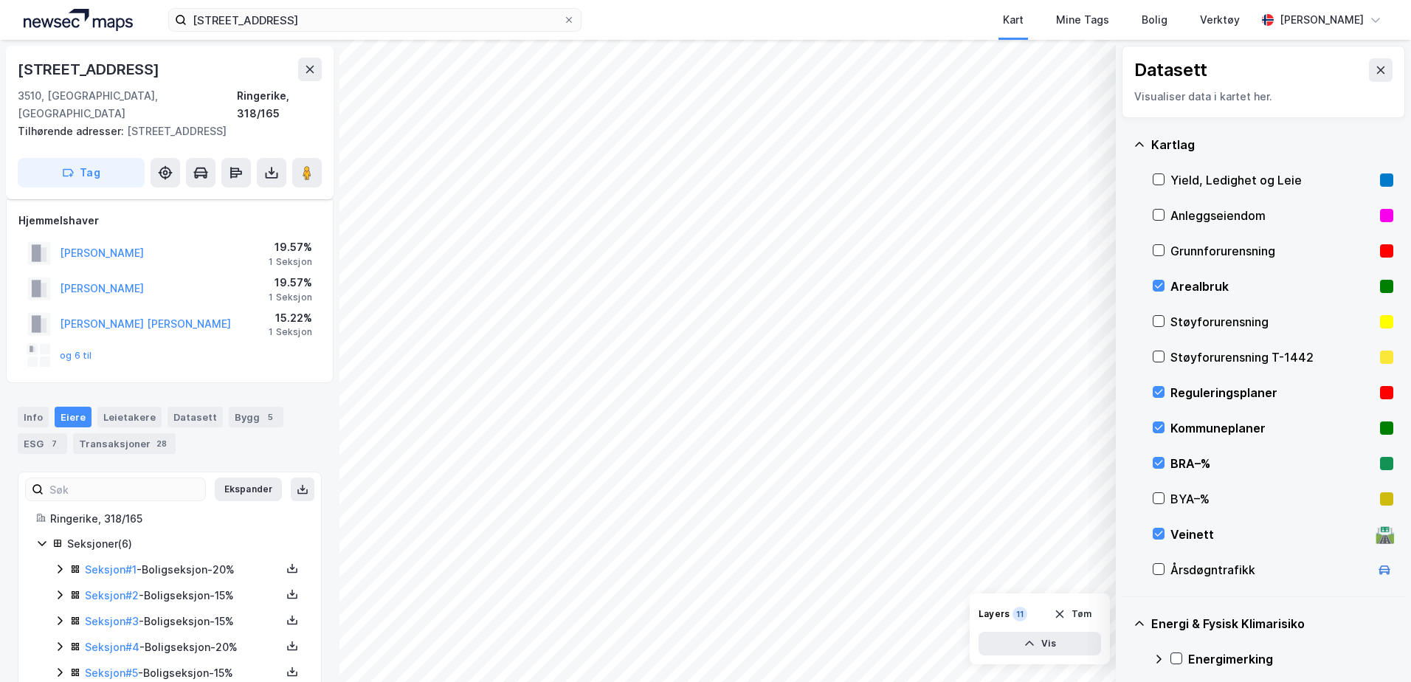
scroll to position [18, 0]
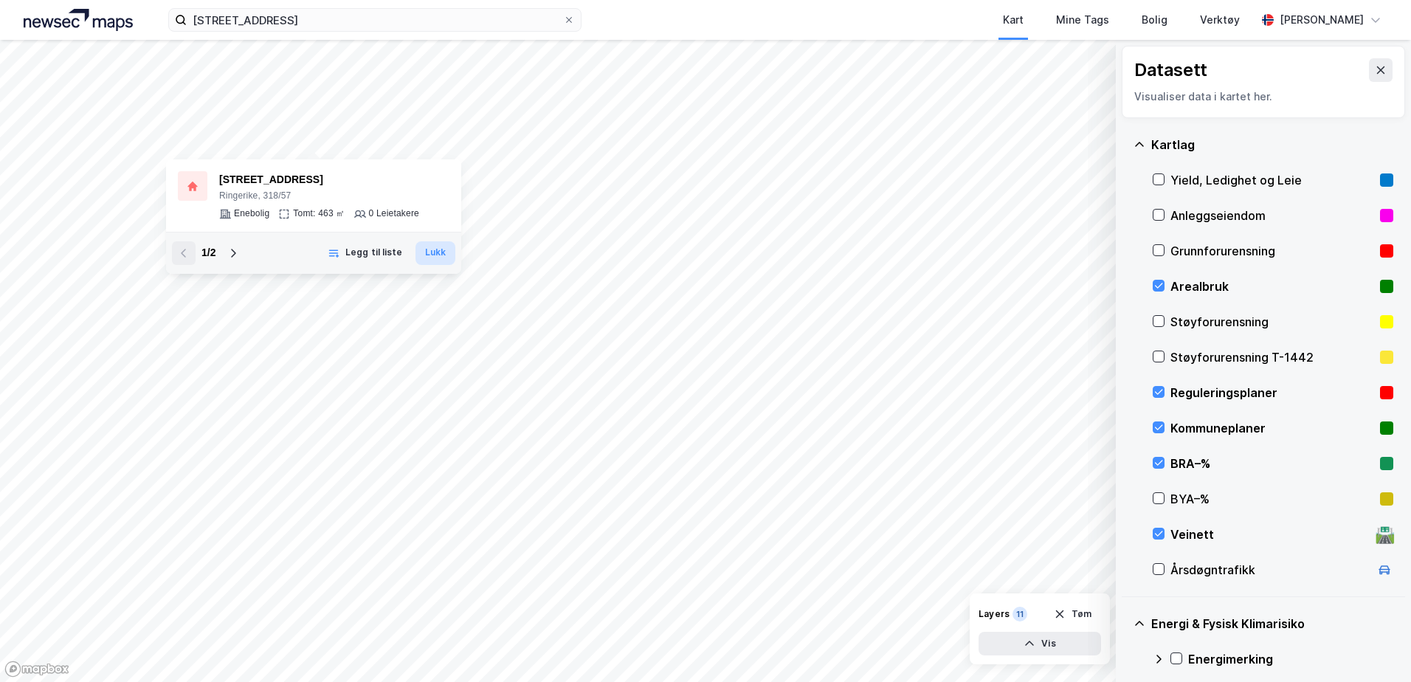
click at [438, 248] on button "Lukk" at bounding box center [436, 253] width 40 height 24
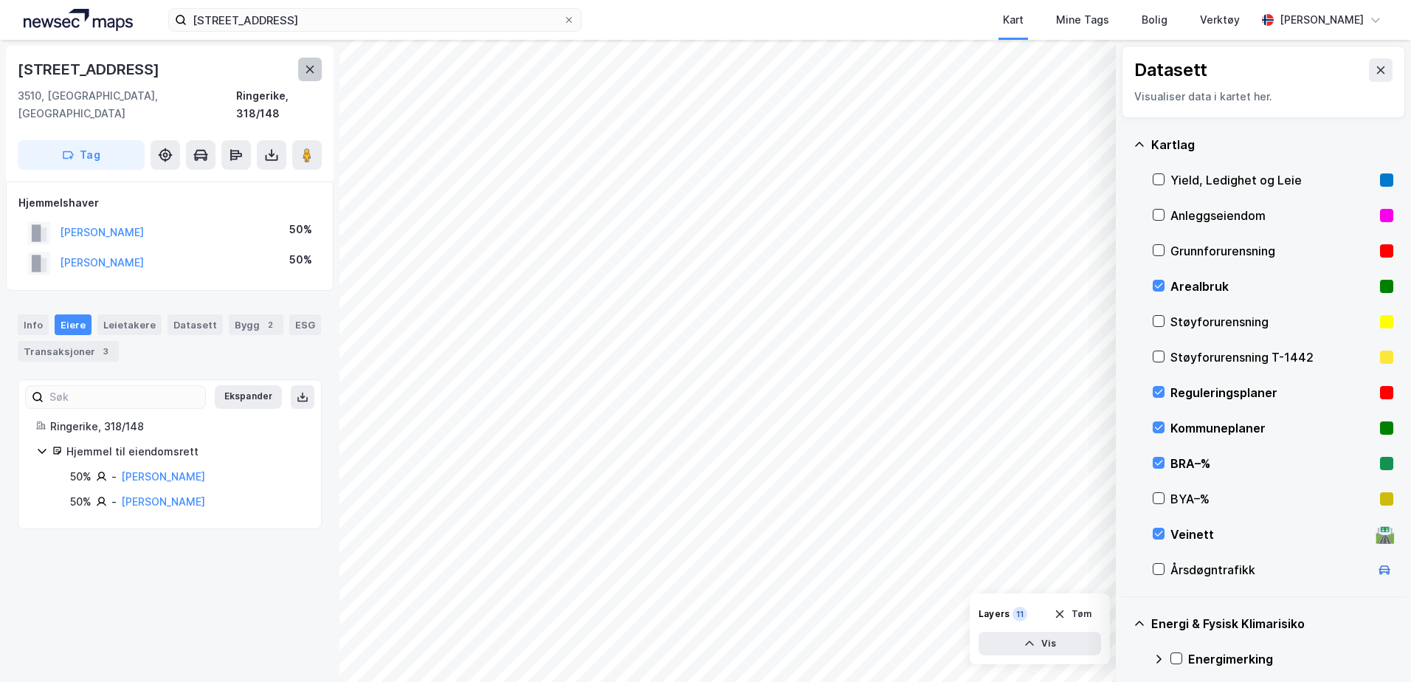
click at [308, 63] on icon at bounding box center [310, 69] width 12 height 12
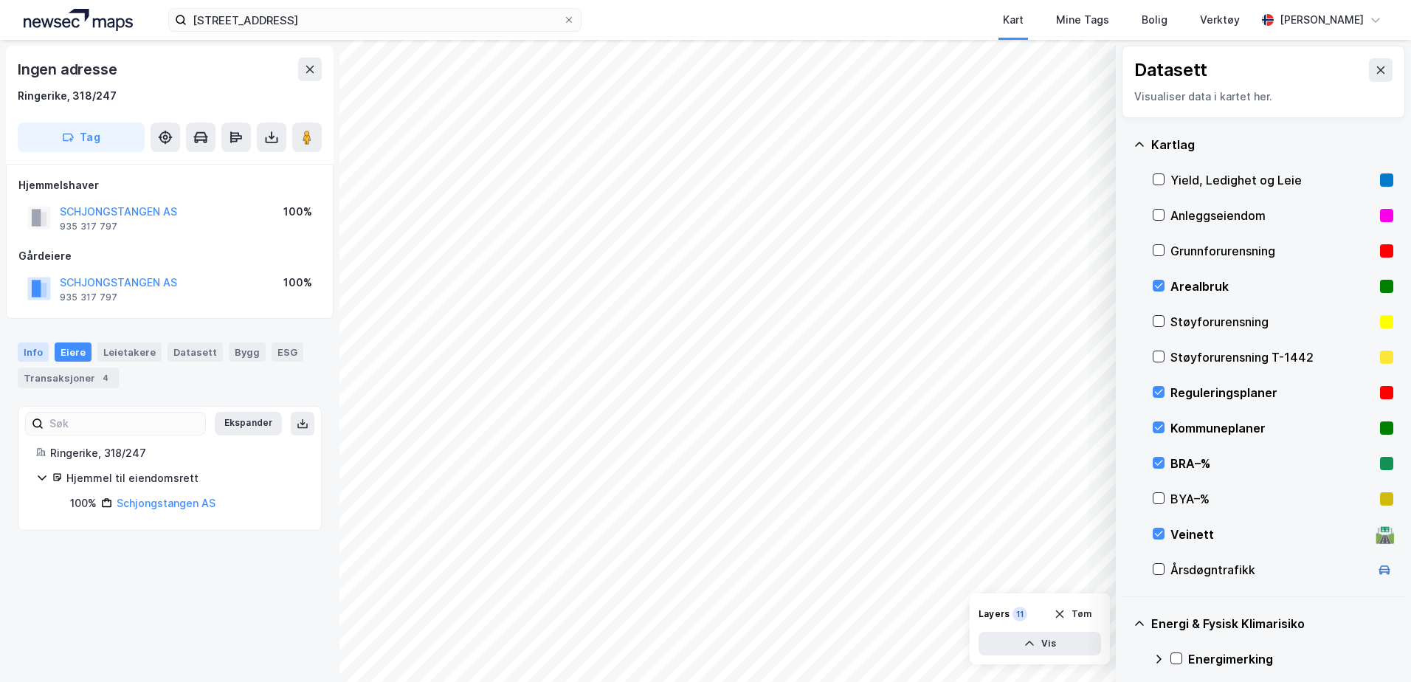
click at [28, 349] on div "Info" at bounding box center [33, 351] width 31 height 19
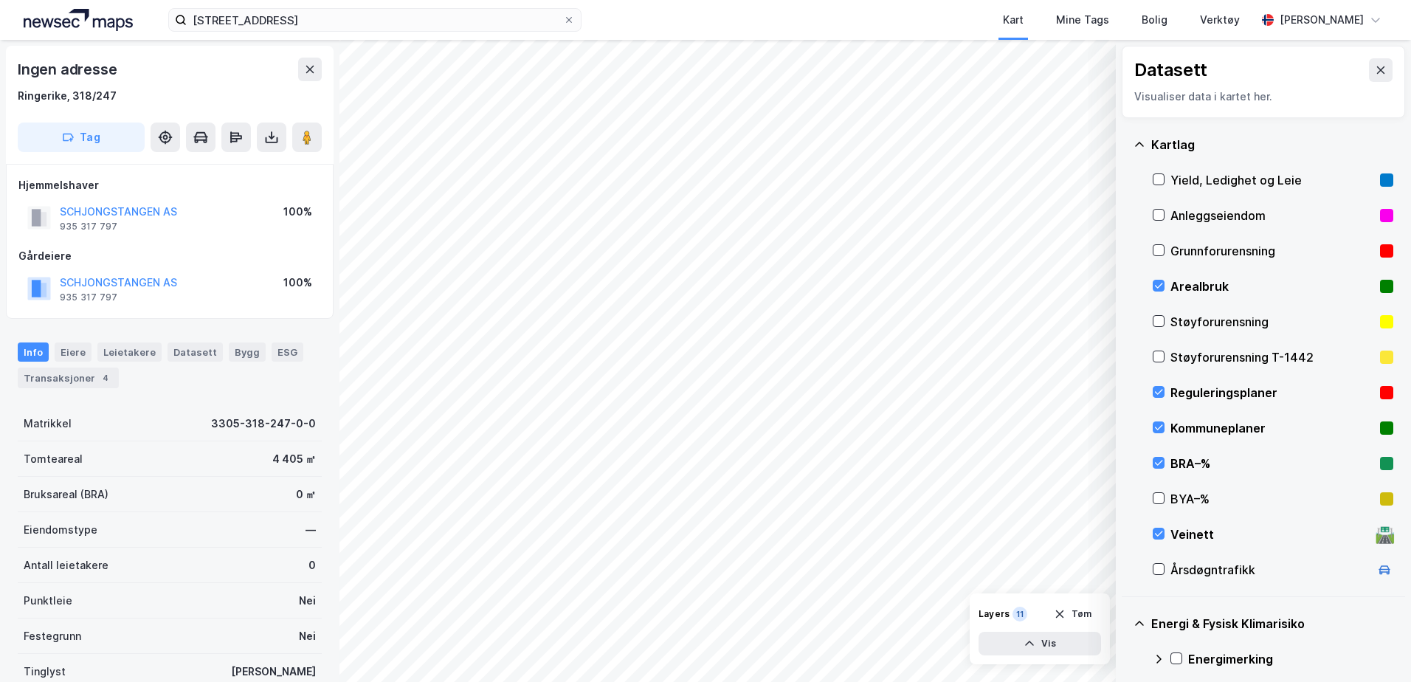
click at [46, 15] on img at bounding box center [78, 20] width 109 height 22
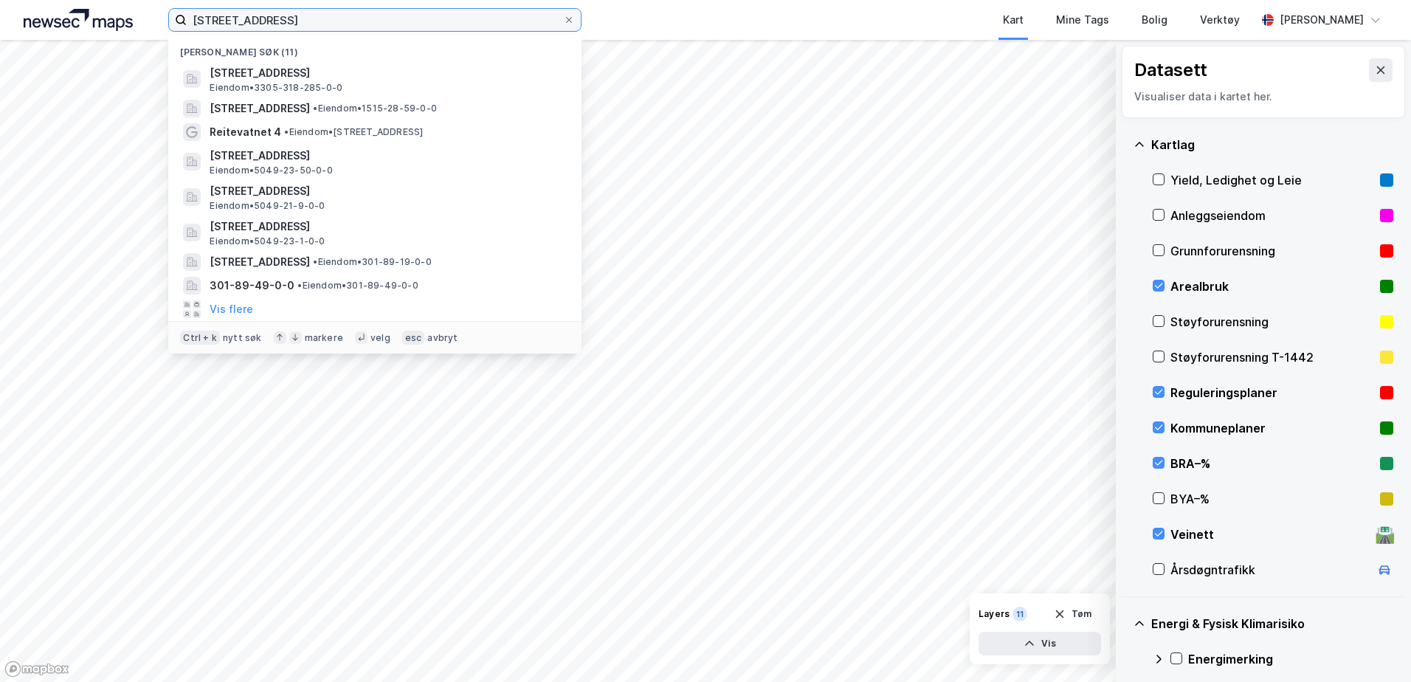
drag, startPoint x: 307, startPoint y: 21, endPoint x: 193, endPoint y: 24, distance: 113.7
click at [193, 24] on input "[STREET_ADDRESS]" at bounding box center [375, 20] width 376 height 22
paste input "Nedre Dragsund 29, 6080 Gurskøy"
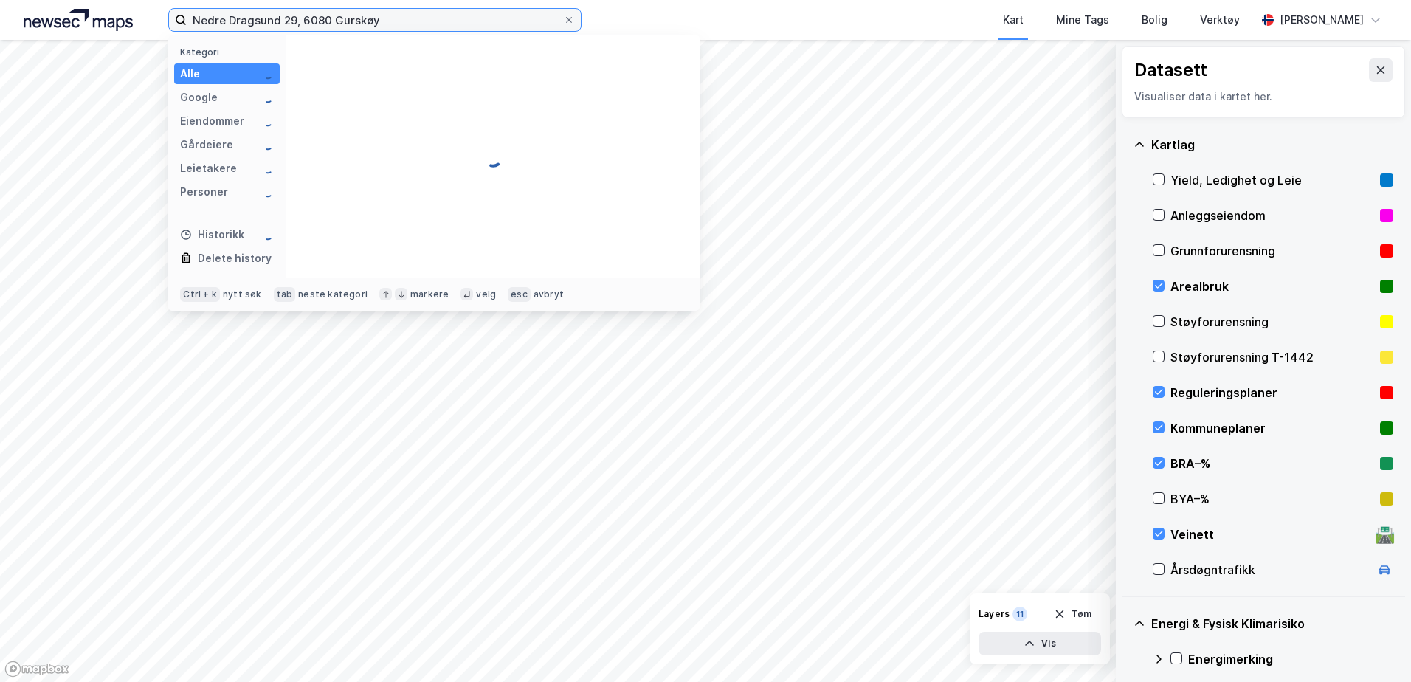
type input "Nedre Dragsund 29, 6080 Gurskøy"
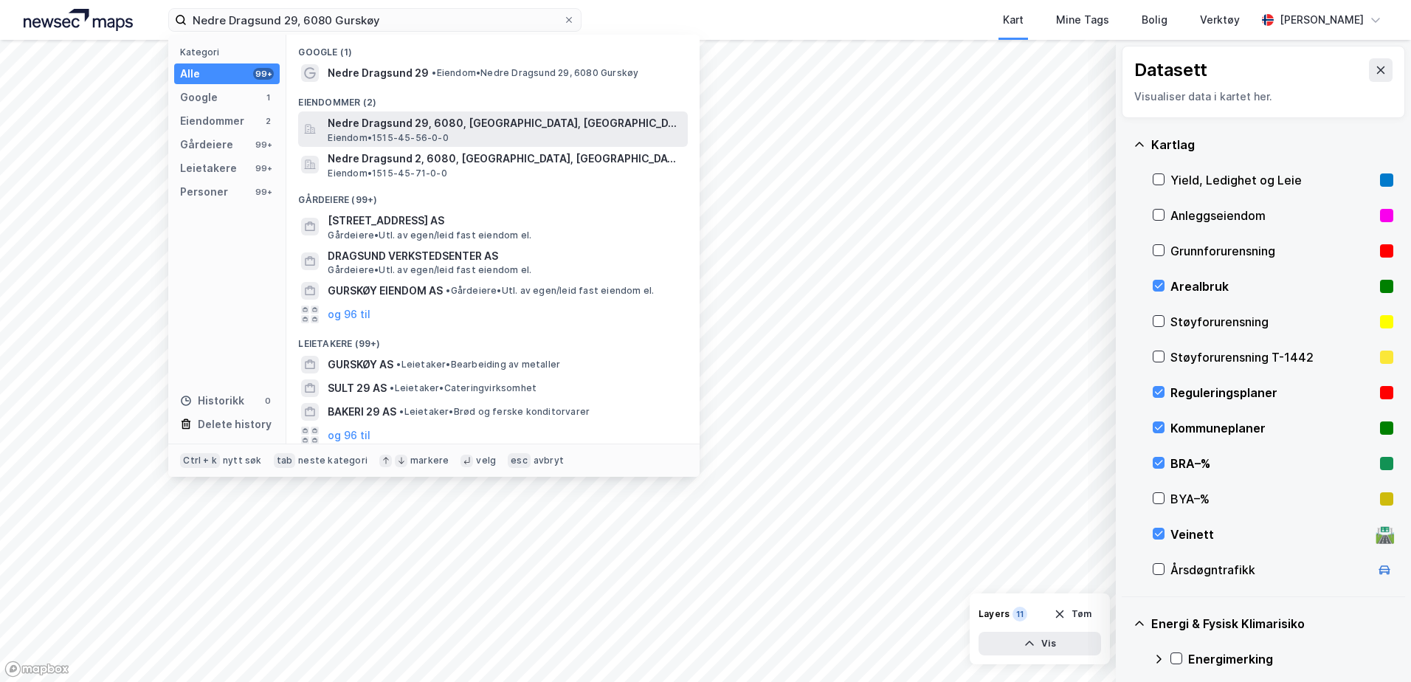
click at [384, 139] on span "Eiendom • 1515-45-56-0-0" at bounding box center [388, 138] width 120 height 12
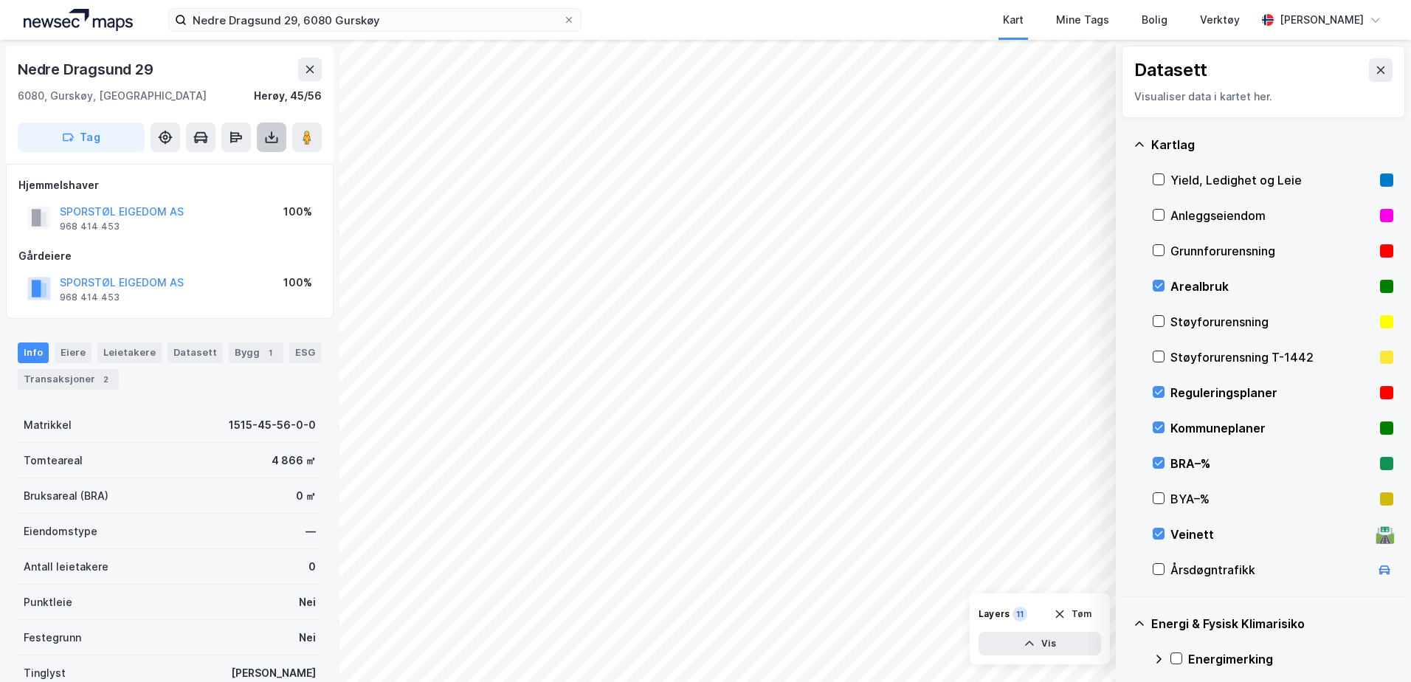
click at [278, 134] on icon at bounding box center [271, 137] width 15 height 15
click at [241, 165] on div "Last ned grunnbok" at bounding box center [199, 167] width 86 height 12
click at [74, 351] on div "Eiere" at bounding box center [73, 352] width 37 height 21
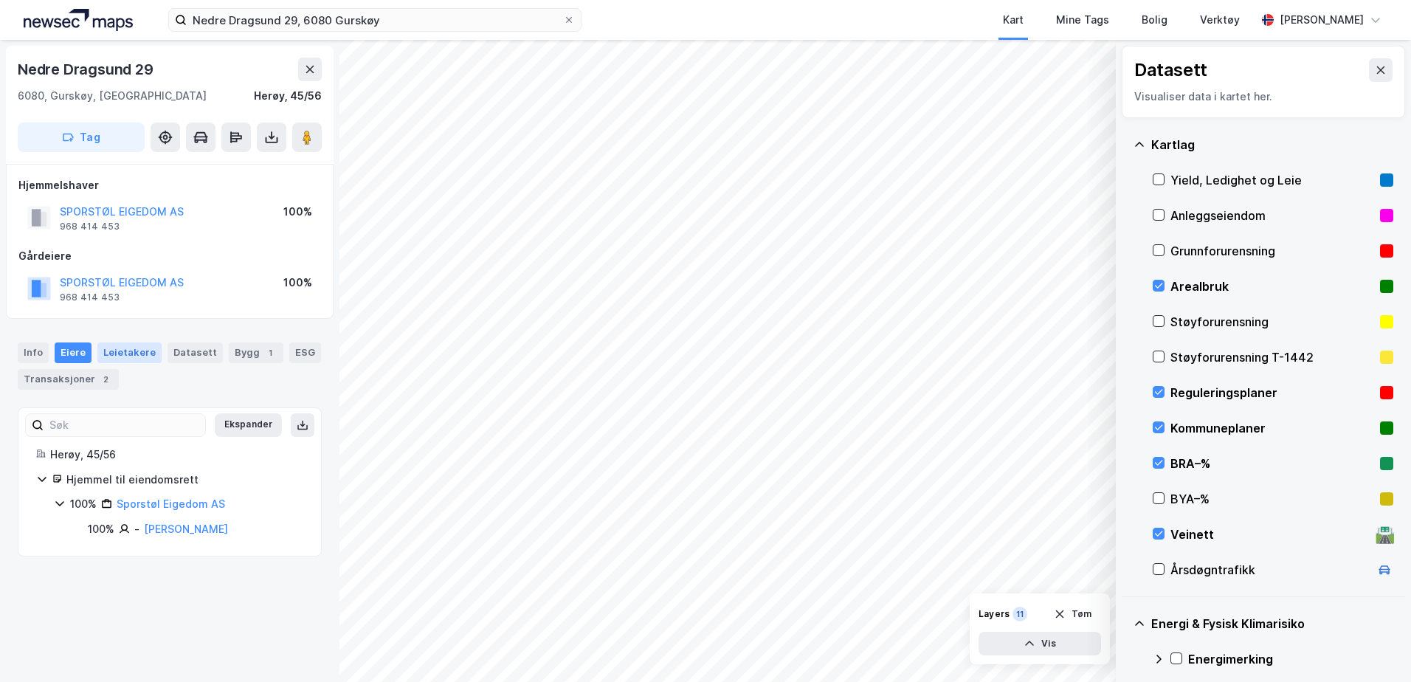
click at [125, 350] on div "Leietakere" at bounding box center [129, 352] width 64 height 21
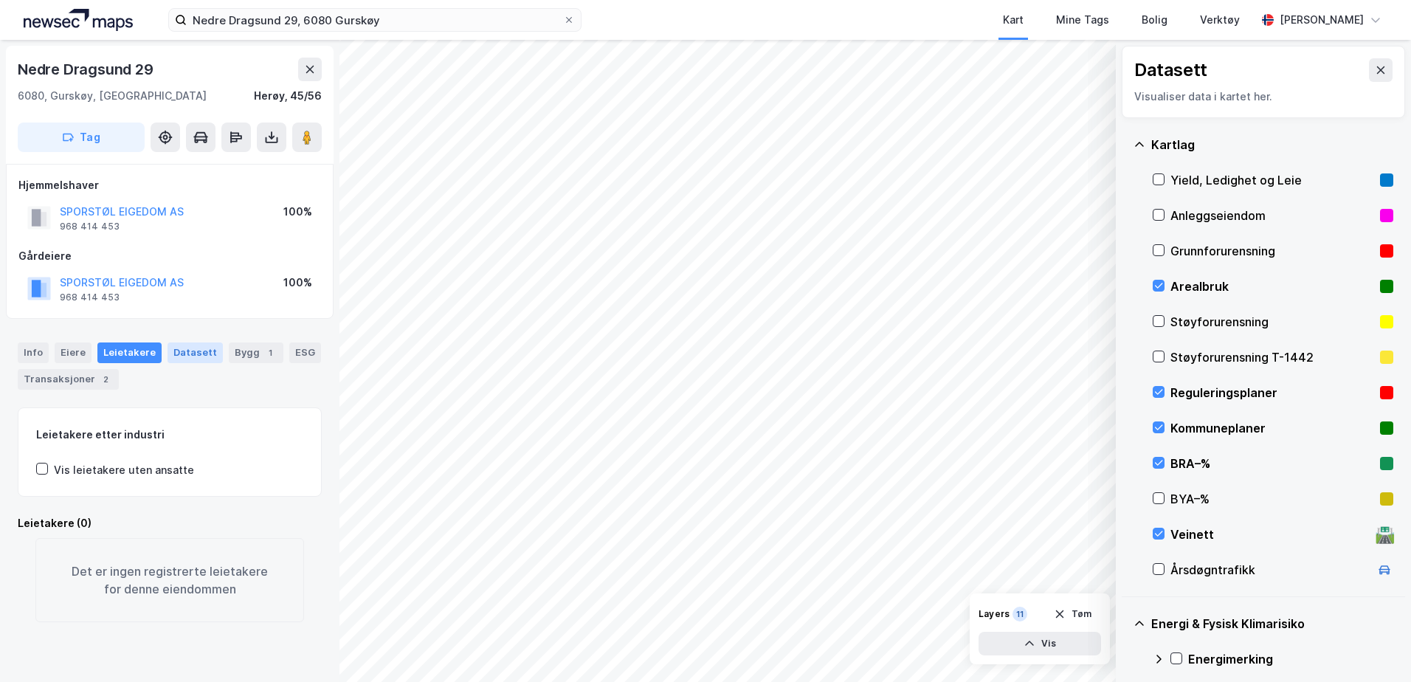
click at [183, 349] on div "Datasett" at bounding box center [195, 352] width 55 height 21
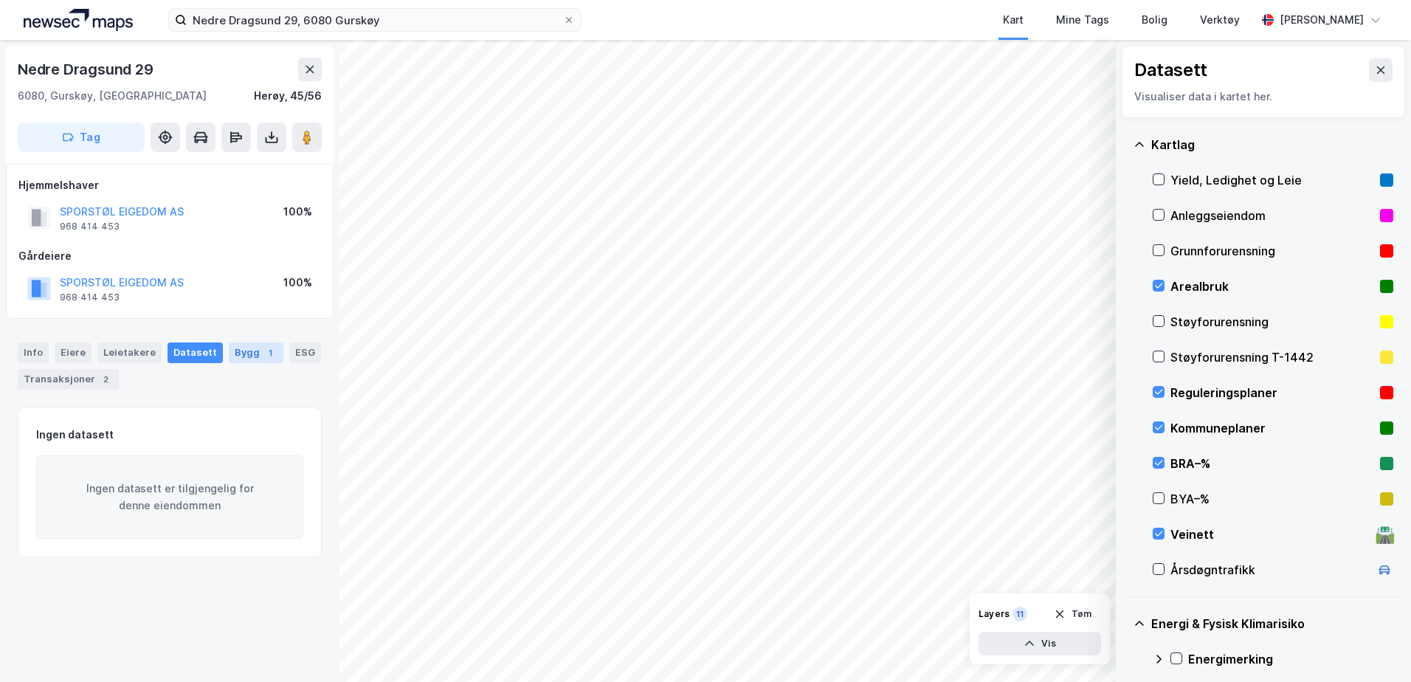
click at [235, 346] on div "Bygg 1" at bounding box center [256, 352] width 55 height 21
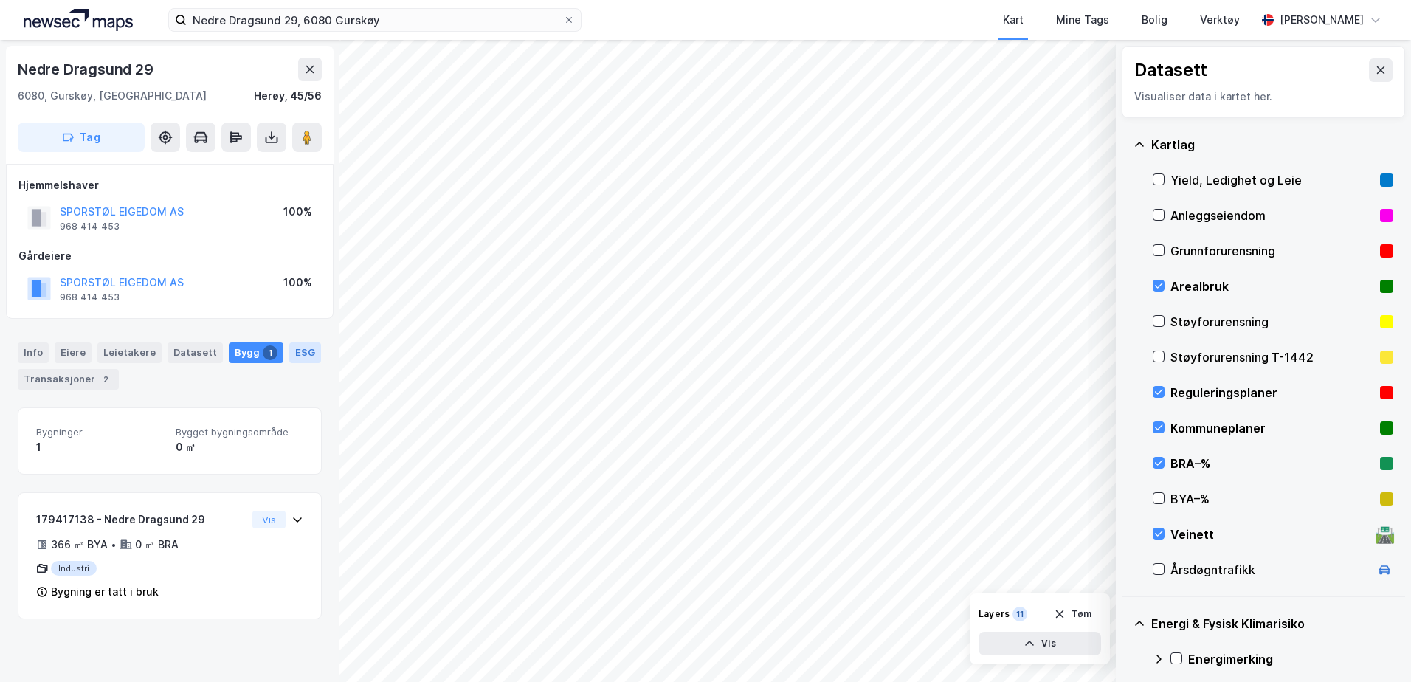
click at [303, 348] on div "ESG" at bounding box center [305, 352] width 32 height 21
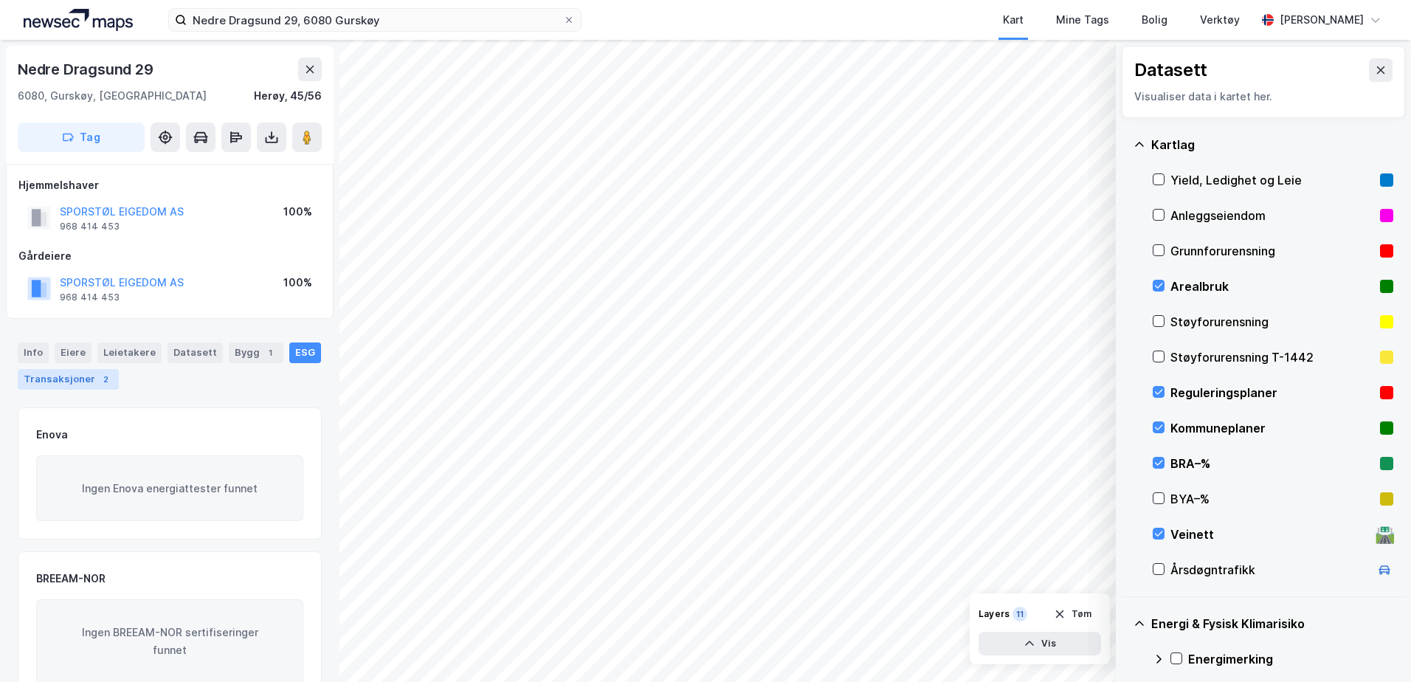
click at [56, 382] on div "Transaksjoner 2" at bounding box center [68, 379] width 101 height 21
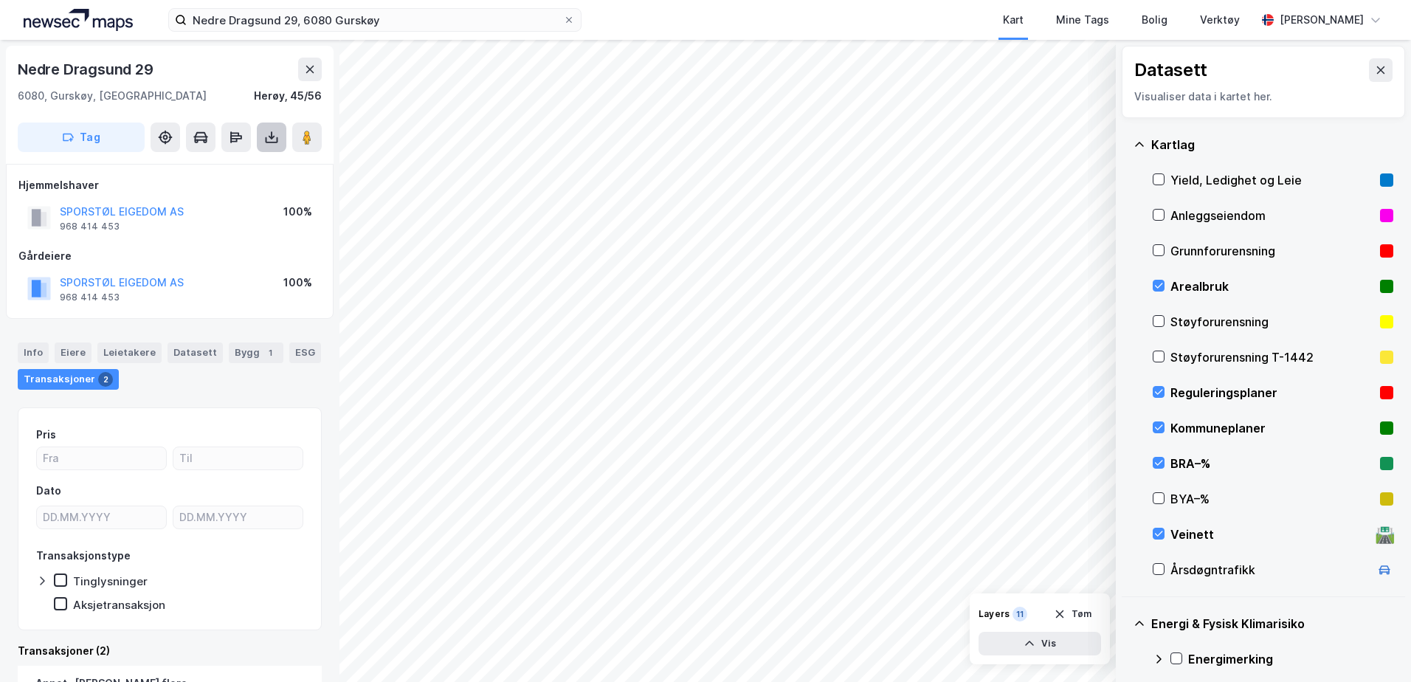
click at [272, 134] on icon at bounding box center [271, 137] width 15 height 15
click at [241, 187] on div "Last ned matrikkelrapport" at bounding box center [217, 191] width 122 height 12
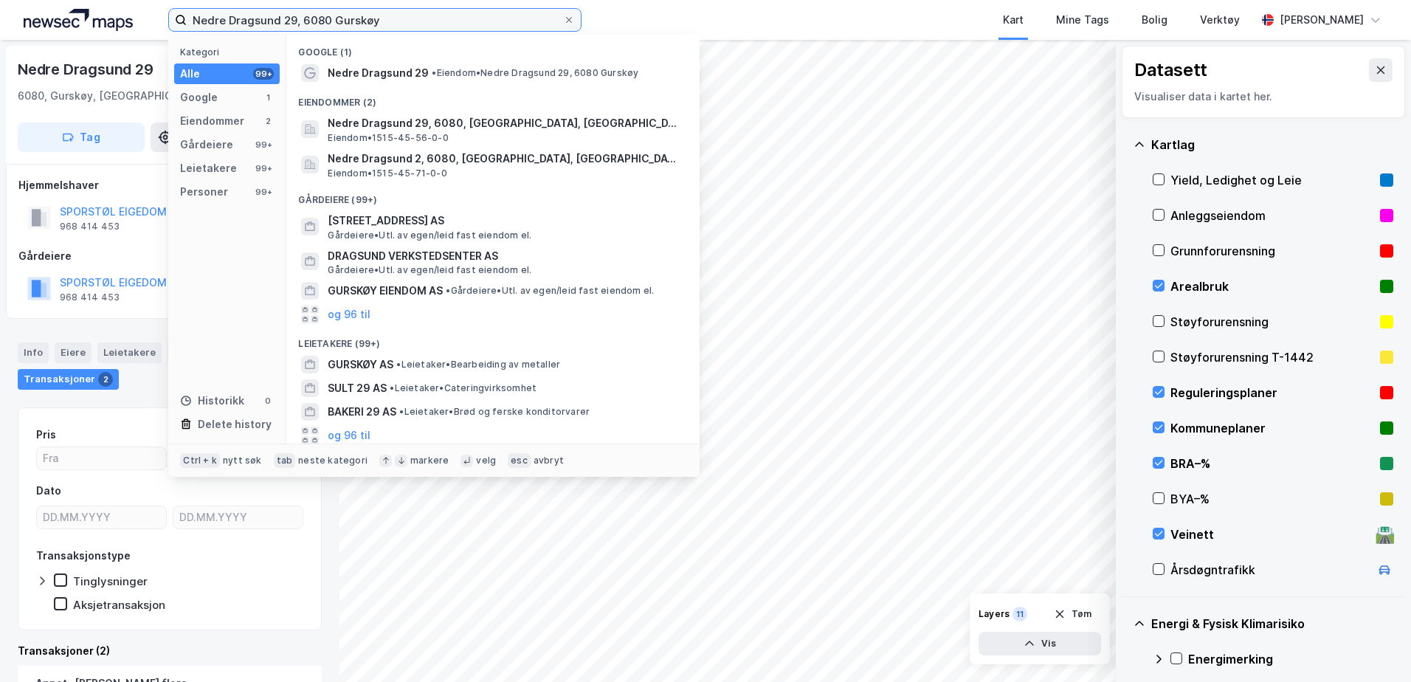
drag, startPoint x: 407, startPoint y: 19, endPoint x: 182, endPoint y: 28, distance: 225.3
click at [182, 28] on label "Nedre Dragsund 29, 6080 Gurskøy" at bounding box center [374, 20] width 413 height 24
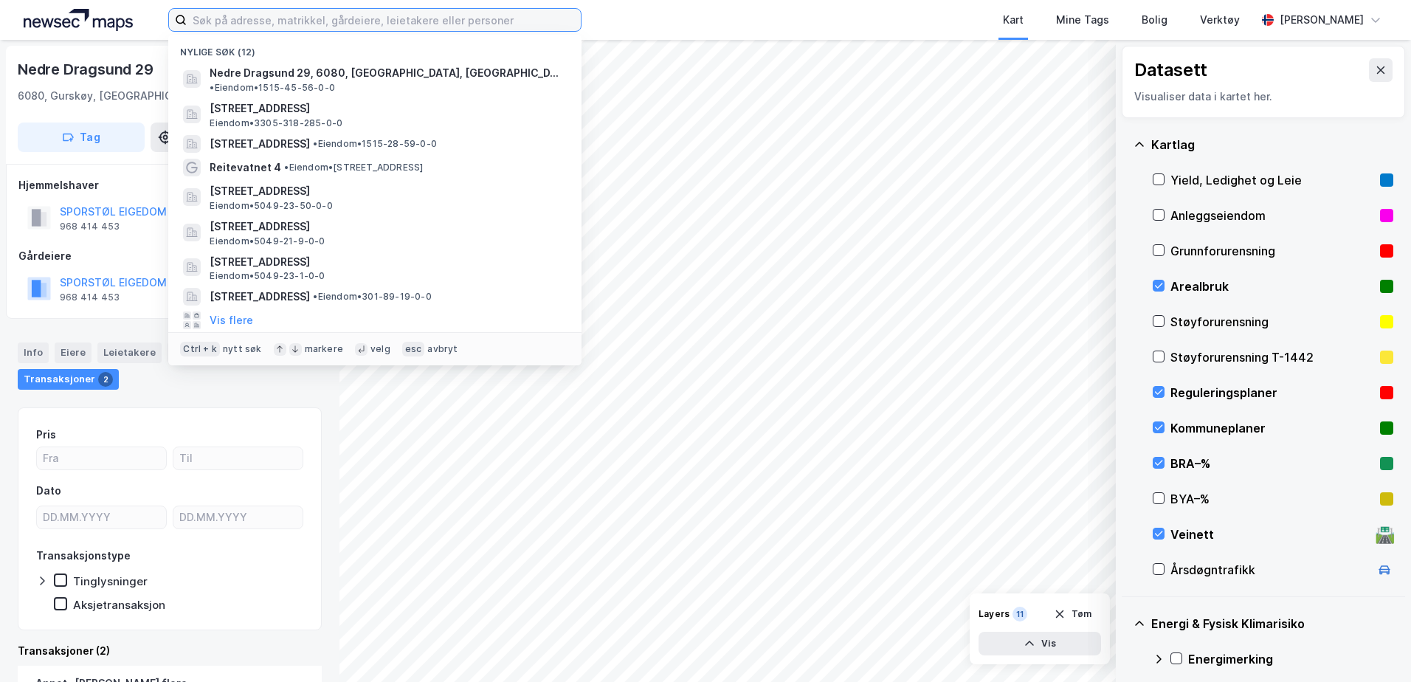
paste input "[STREET_ADDRESS]"
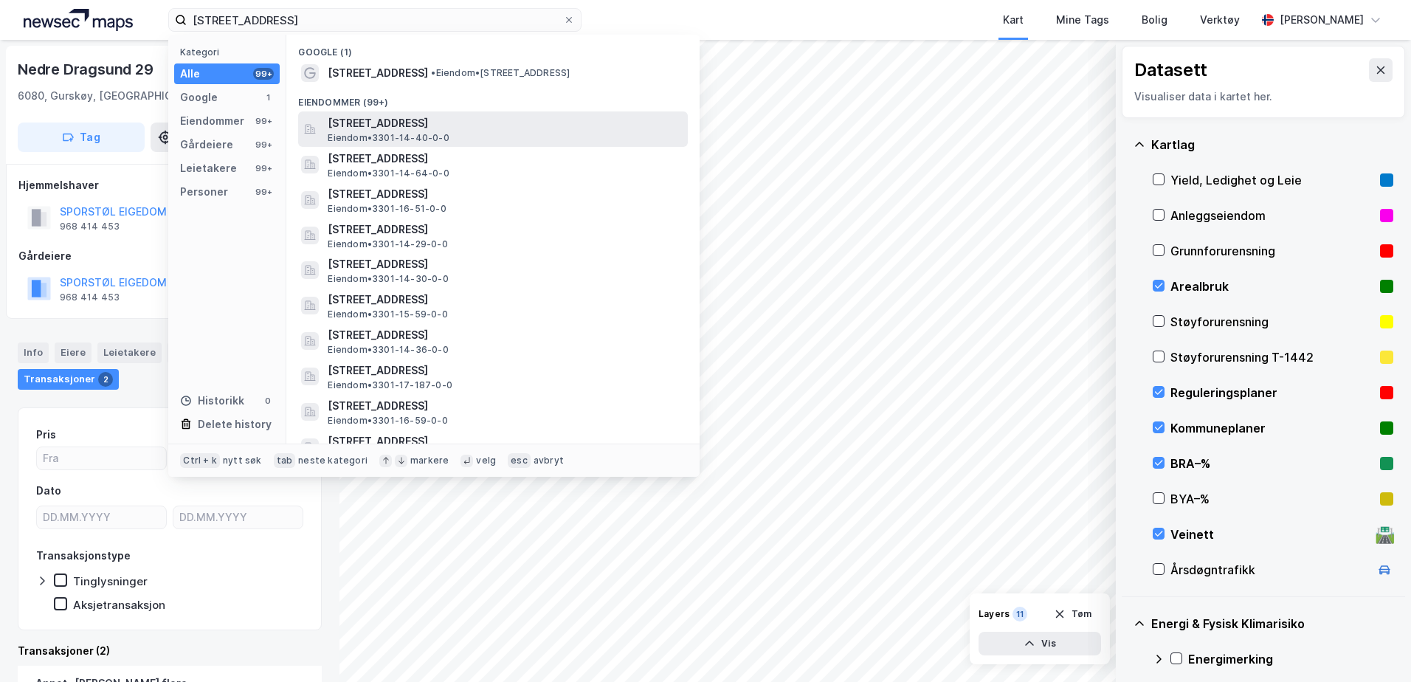
click at [365, 123] on span "[STREET_ADDRESS]" at bounding box center [505, 123] width 354 height 18
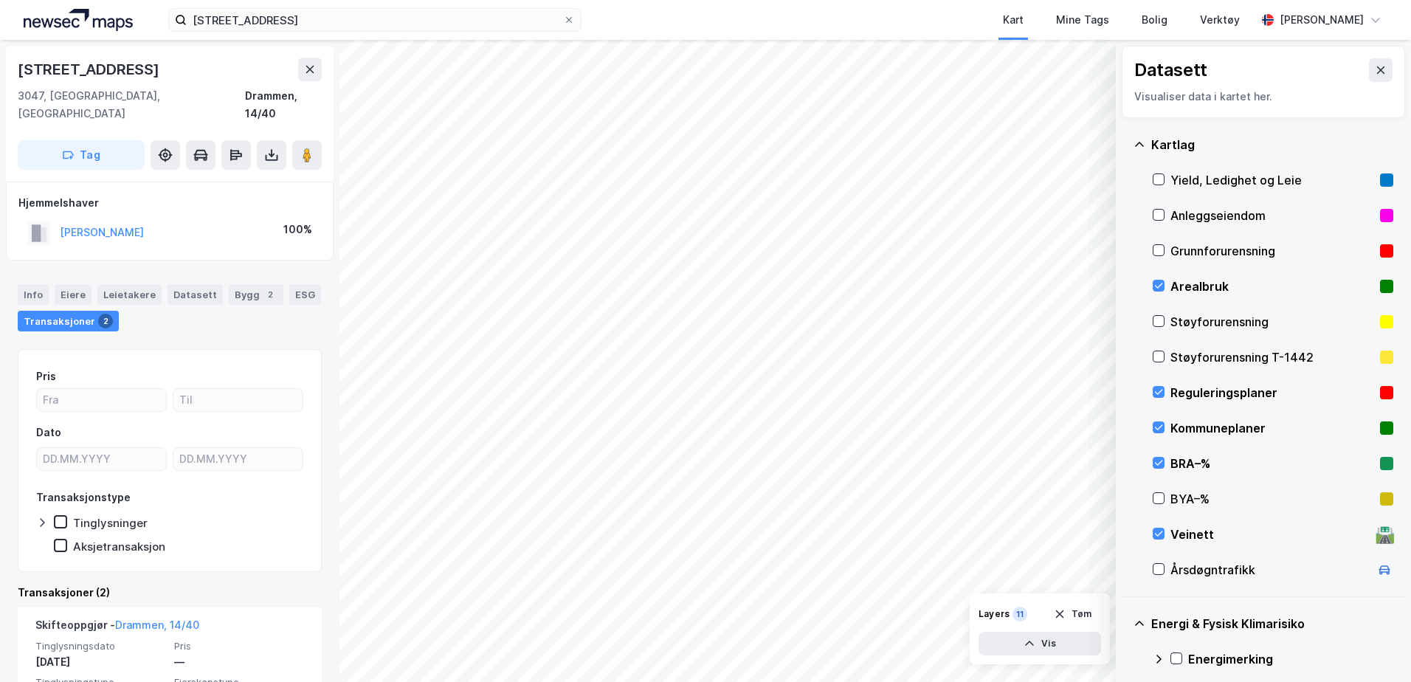
click at [815, 681] on html "[STREET_ADDRESS] Kart Mine Tags Bolig Verktøy [PERSON_NAME] © Mapbox © OpenStre…" at bounding box center [705, 341] width 1411 height 682
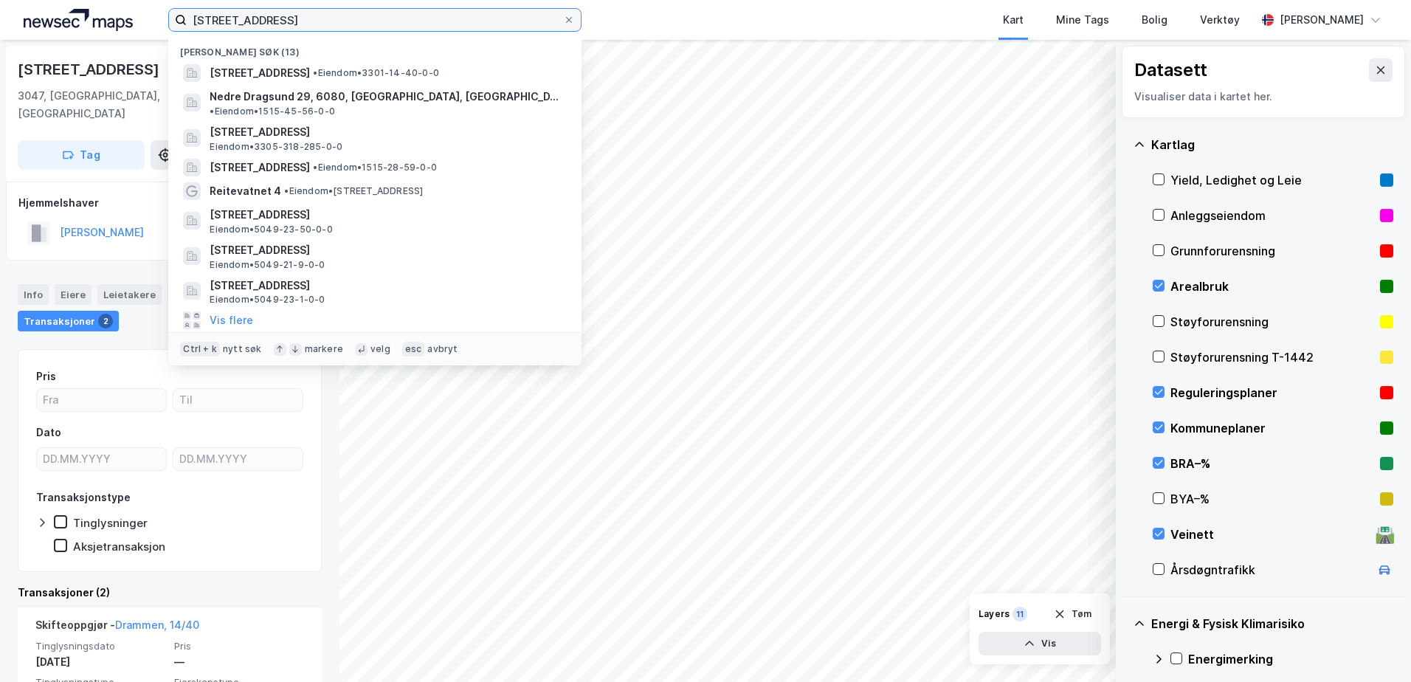
click at [287, 23] on input "[STREET_ADDRESS]" at bounding box center [375, 20] width 376 height 22
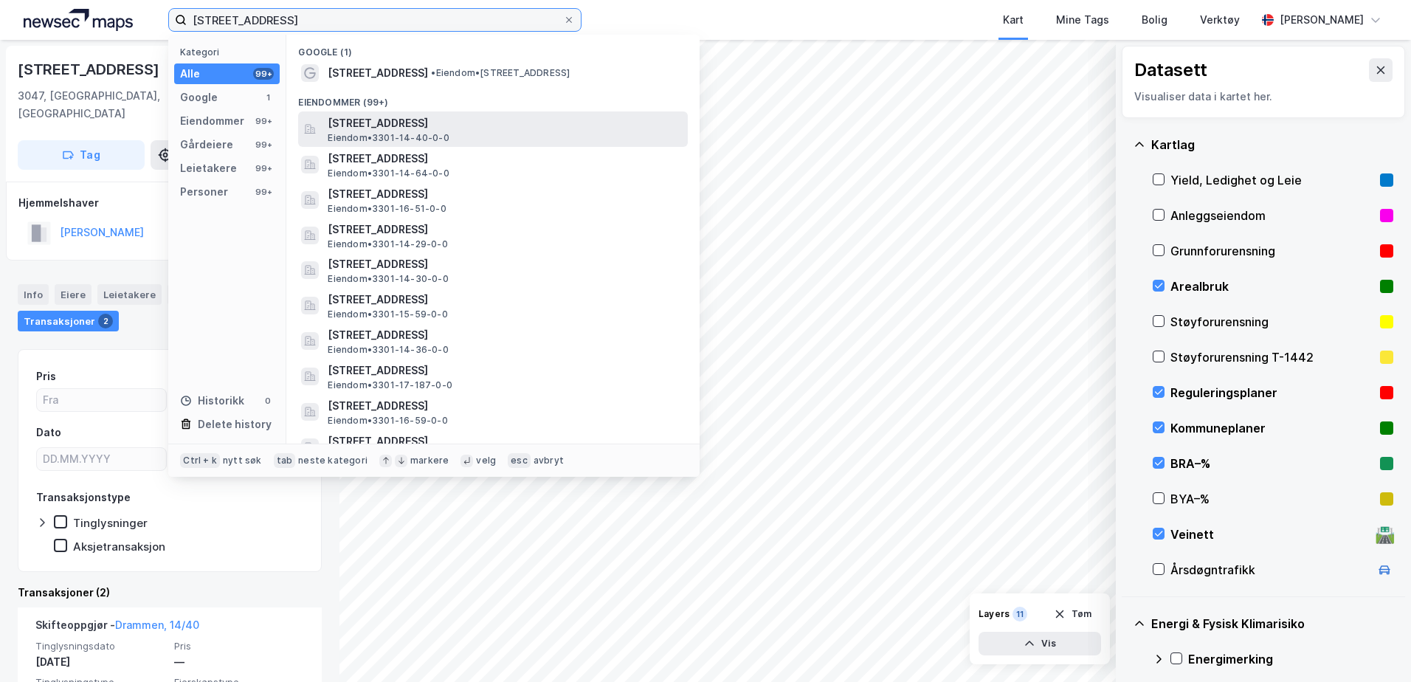
type input "[STREET_ADDRESS]"
click at [364, 130] on span "[STREET_ADDRESS]" at bounding box center [505, 123] width 354 height 18
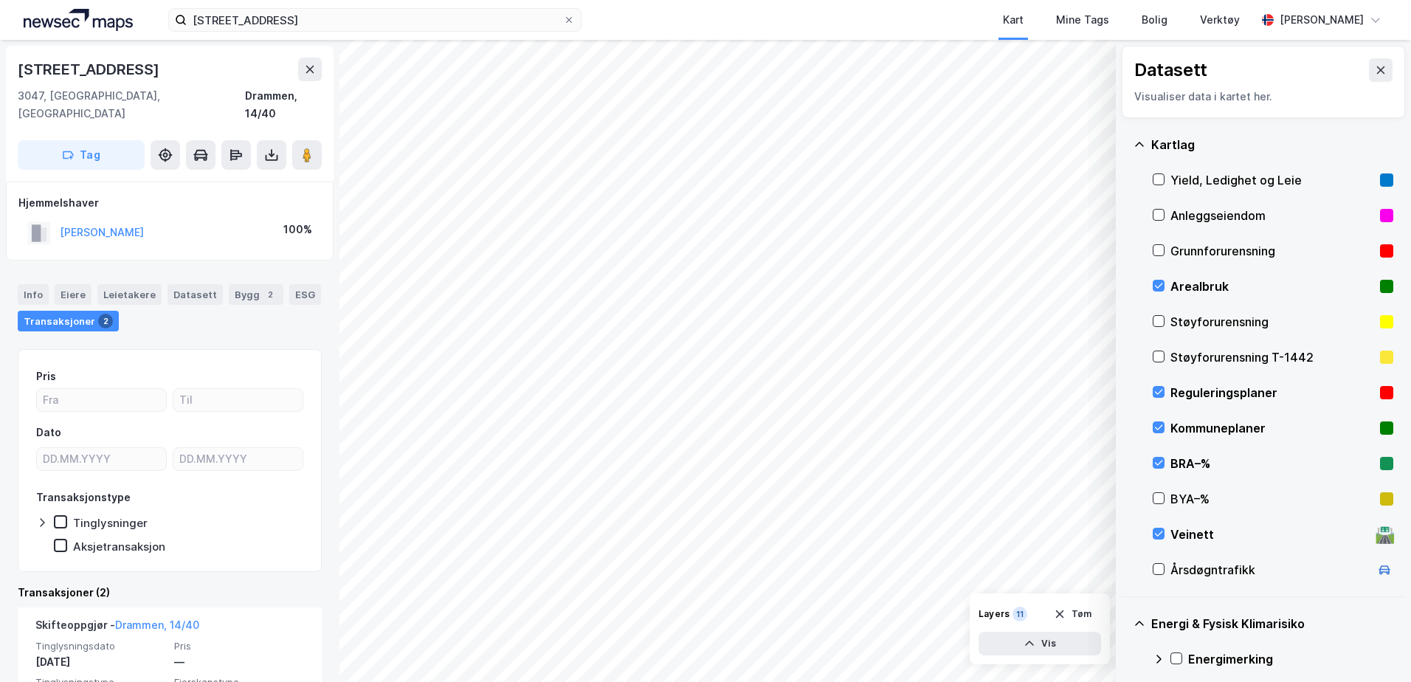
click at [759, 681] on html "[STREET_ADDRESS] Kart Mine Tags Bolig Verktøy [PERSON_NAME] © Mapbox © OpenStre…" at bounding box center [705, 341] width 1411 height 682
click at [35, 284] on div "Info" at bounding box center [33, 294] width 31 height 21
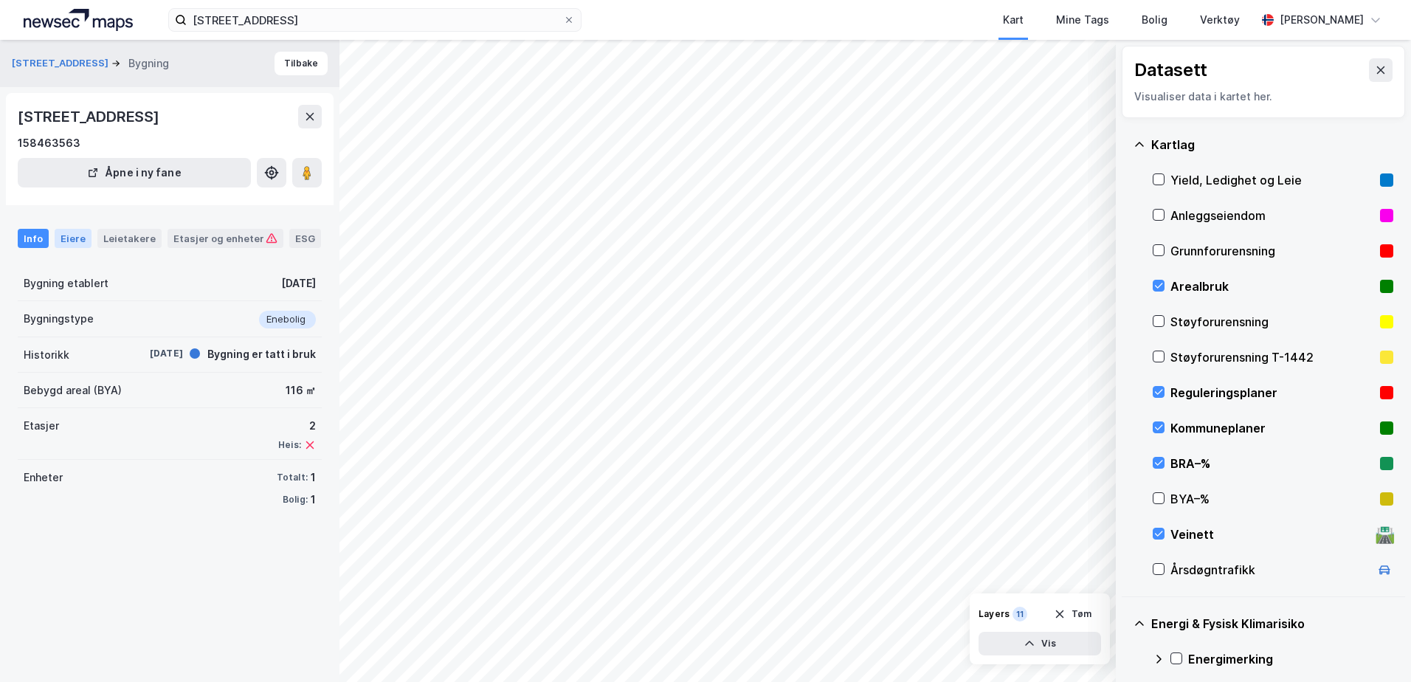
click at [67, 233] on div "Eiere" at bounding box center [73, 238] width 37 height 19
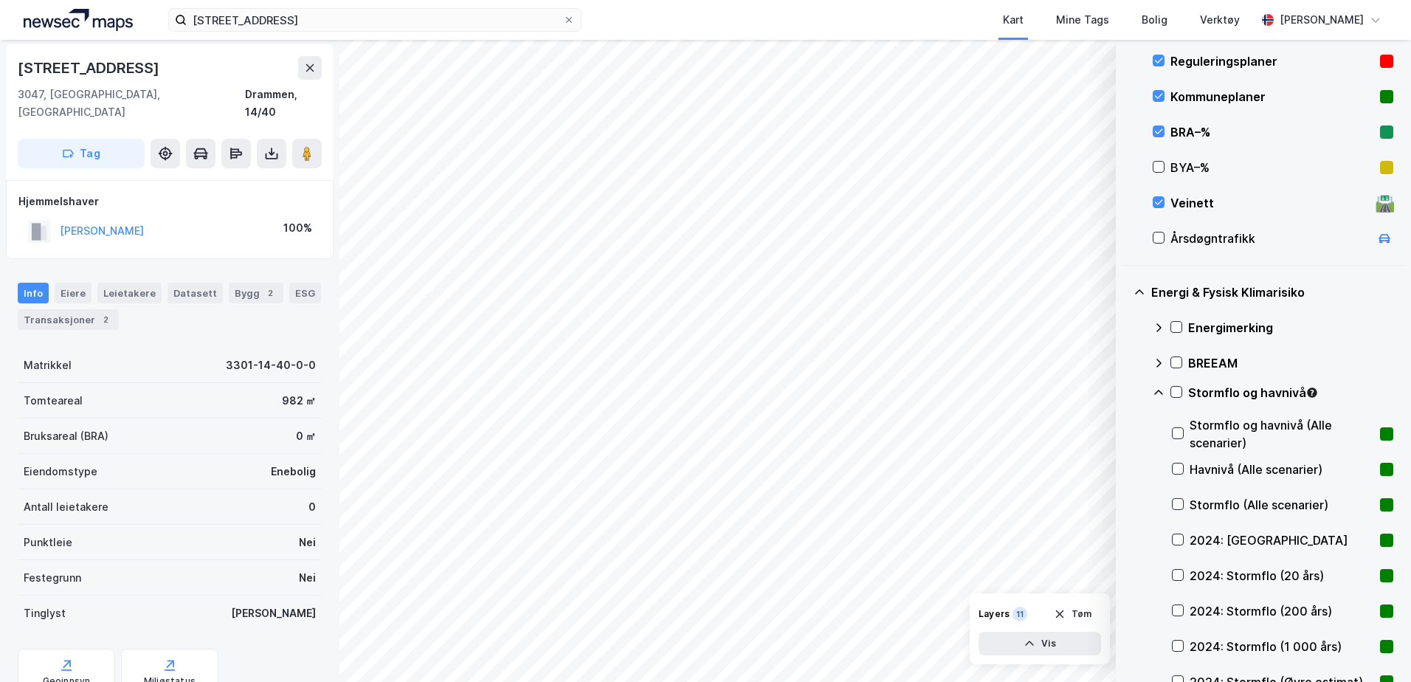
scroll to position [295, 0]
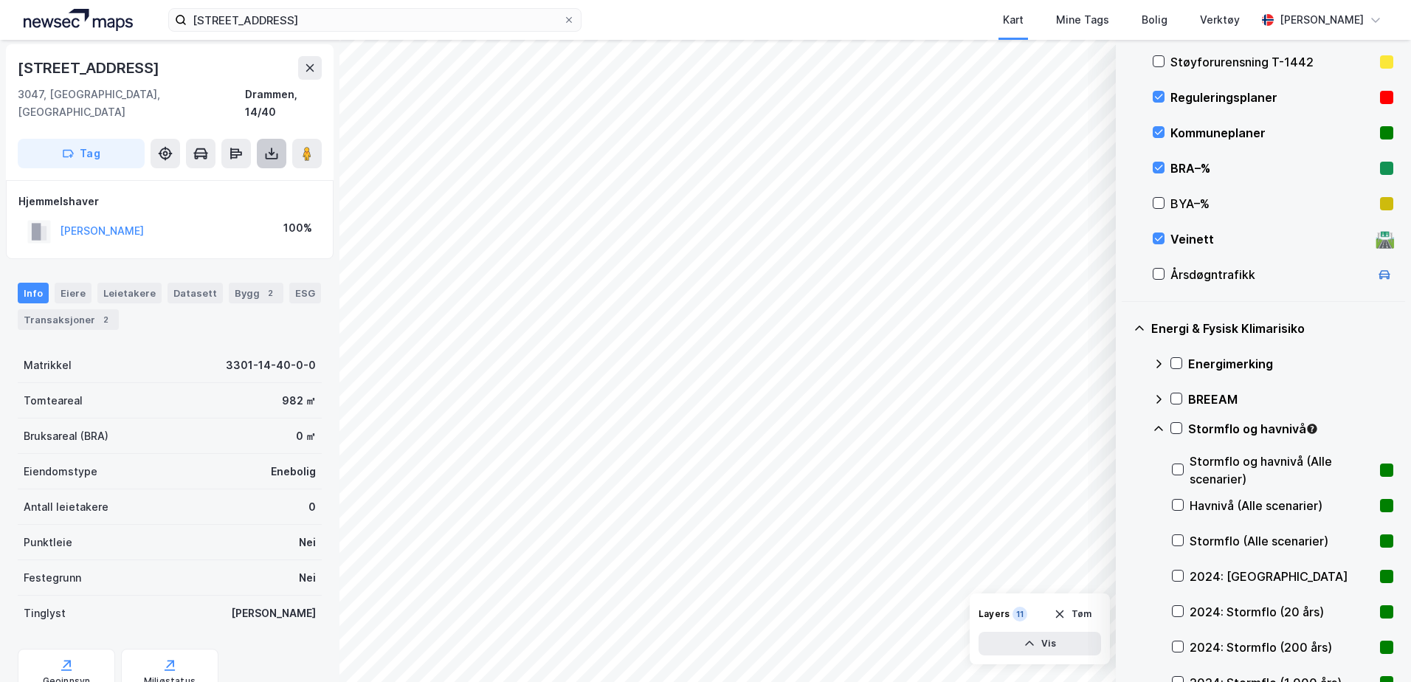
click at [268, 154] on icon at bounding box center [272, 157] width 13 height 6
click at [232, 177] on div "Last ned grunnbok" at bounding box center [199, 183] width 86 height 12
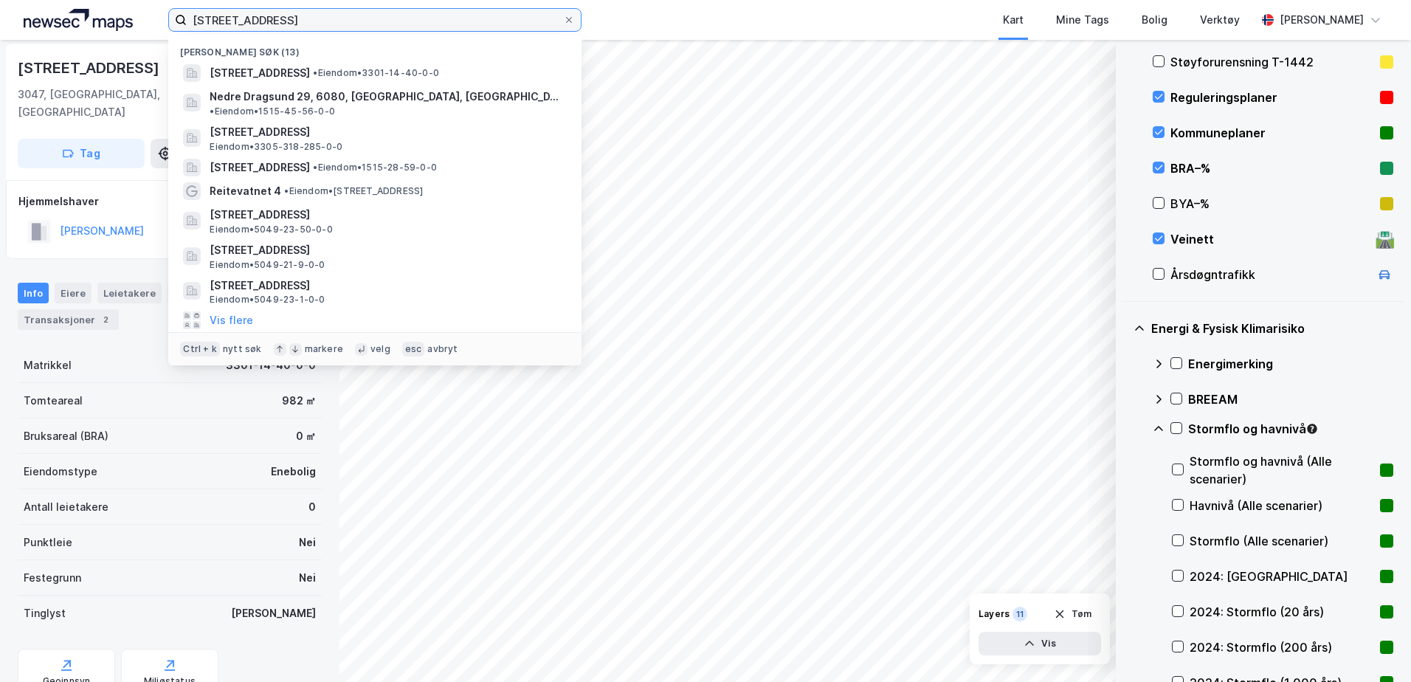
drag, startPoint x: 432, startPoint y: 16, endPoint x: 188, endPoint y: 30, distance: 244.6
click at [190, 32] on div "[STREET_ADDRESS] Drammen Nylige søk (13) [STREET_ADDRESS] • Eiendom • 3301-14-4…" at bounding box center [705, 20] width 1411 height 40
paste input "[STREET_ADDRESS]"
type input "[STREET_ADDRESS]"
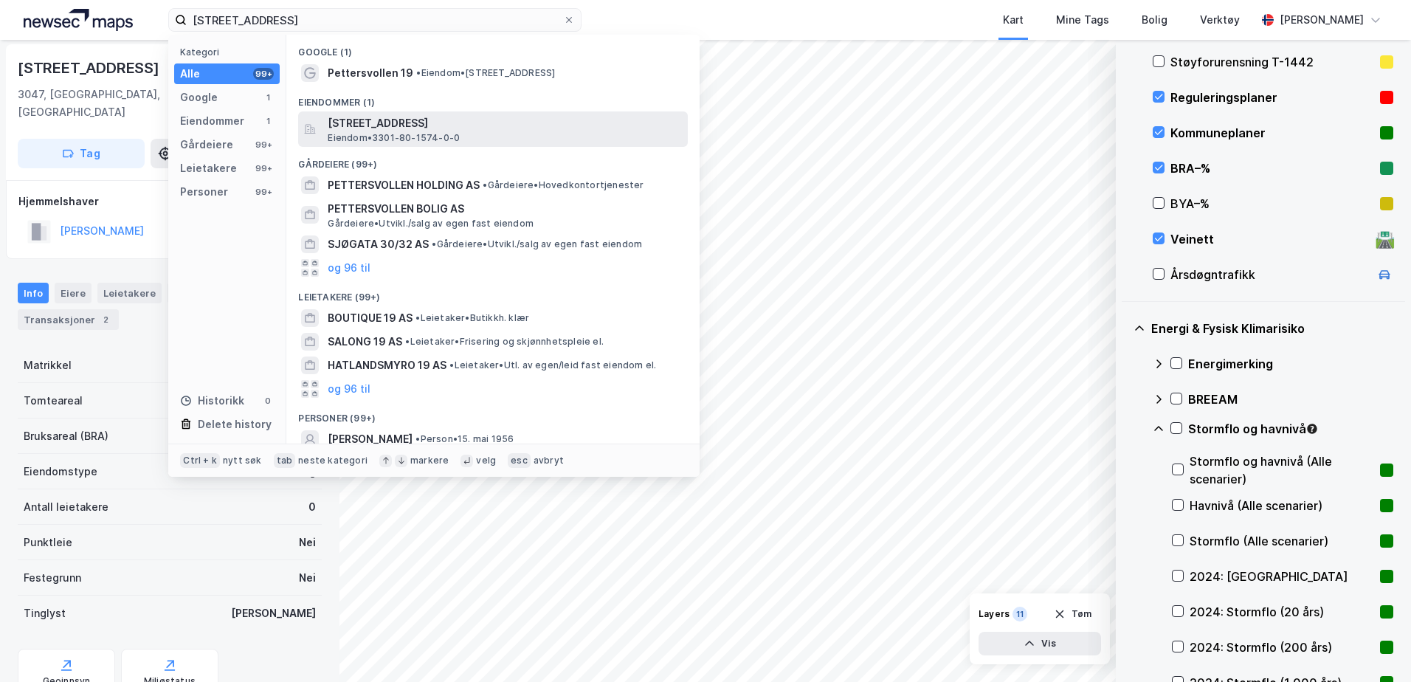
click at [363, 127] on span "[STREET_ADDRESS]" at bounding box center [505, 123] width 354 height 18
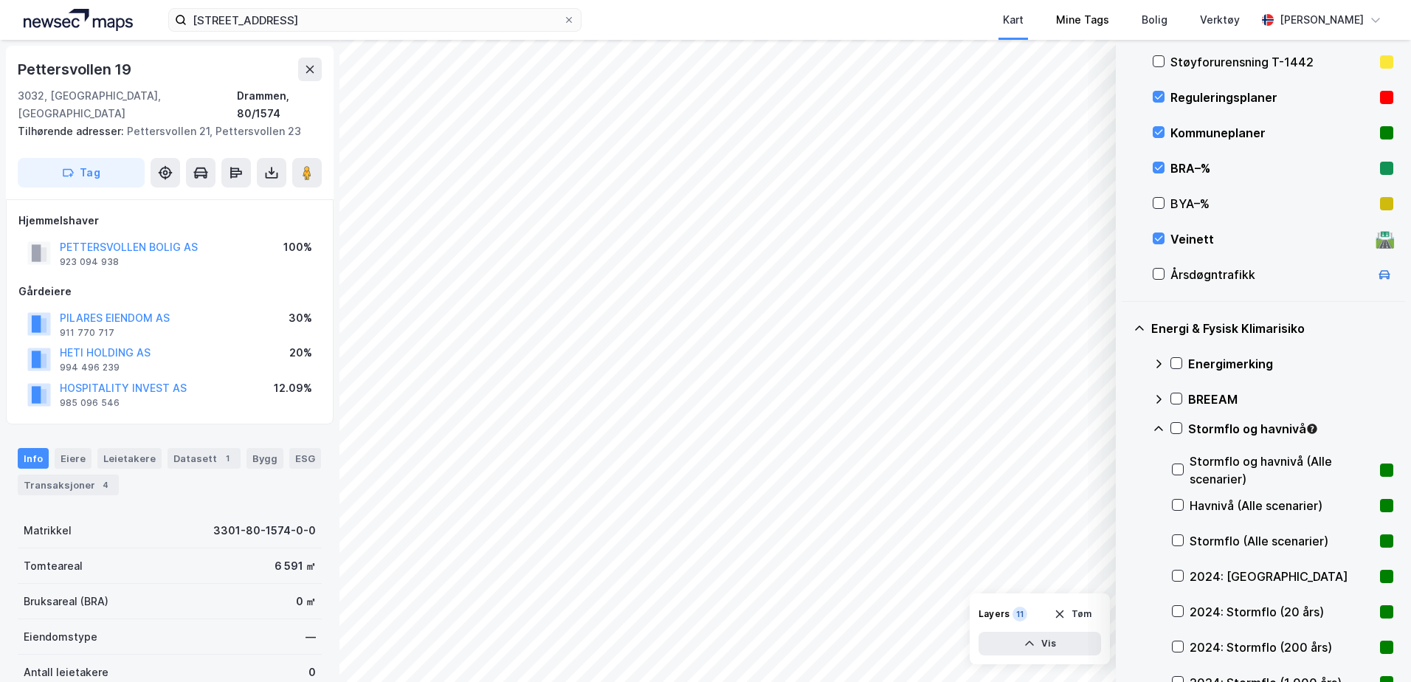
scroll to position [1, 0]
click at [279, 156] on button at bounding box center [272, 171] width 30 height 30
click at [206, 195] on div "Last ned grunnbok" at bounding box center [199, 201] width 86 height 12
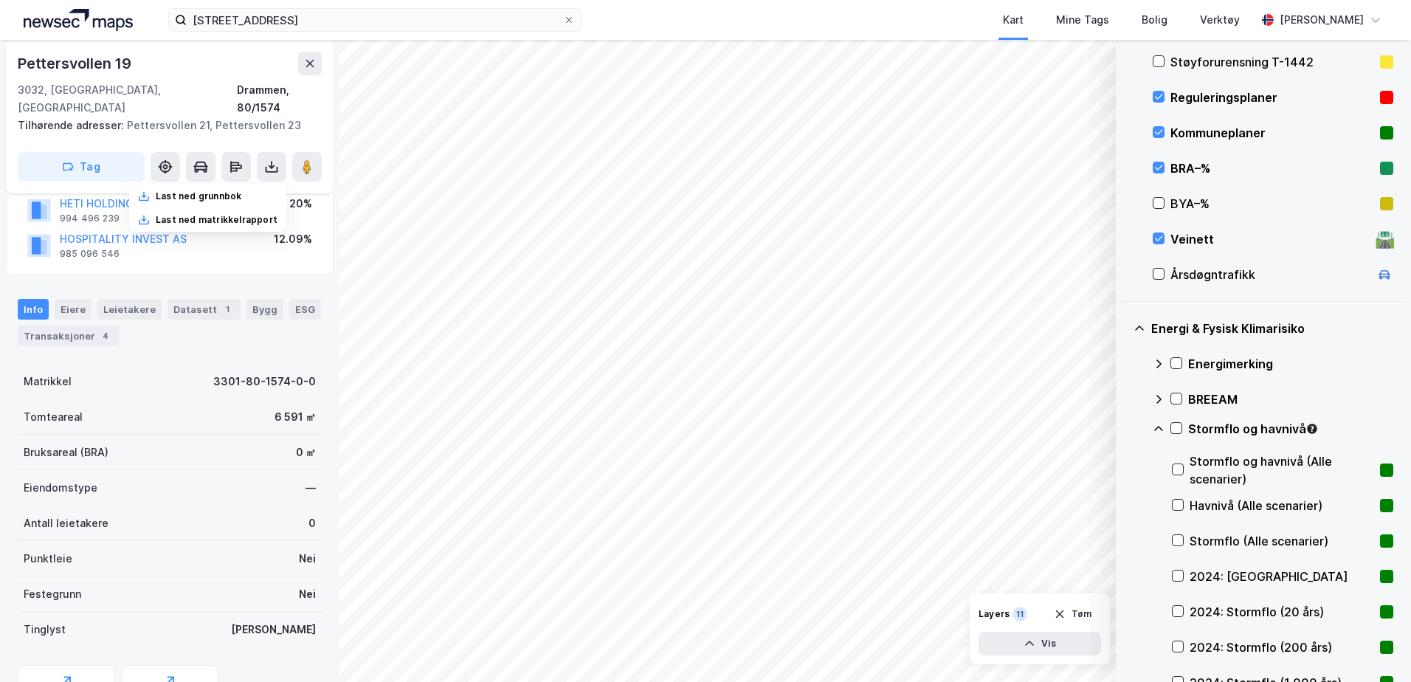
scroll to position [0, 0]
